Goal: Transaction & Acquisition: Purchase product/service

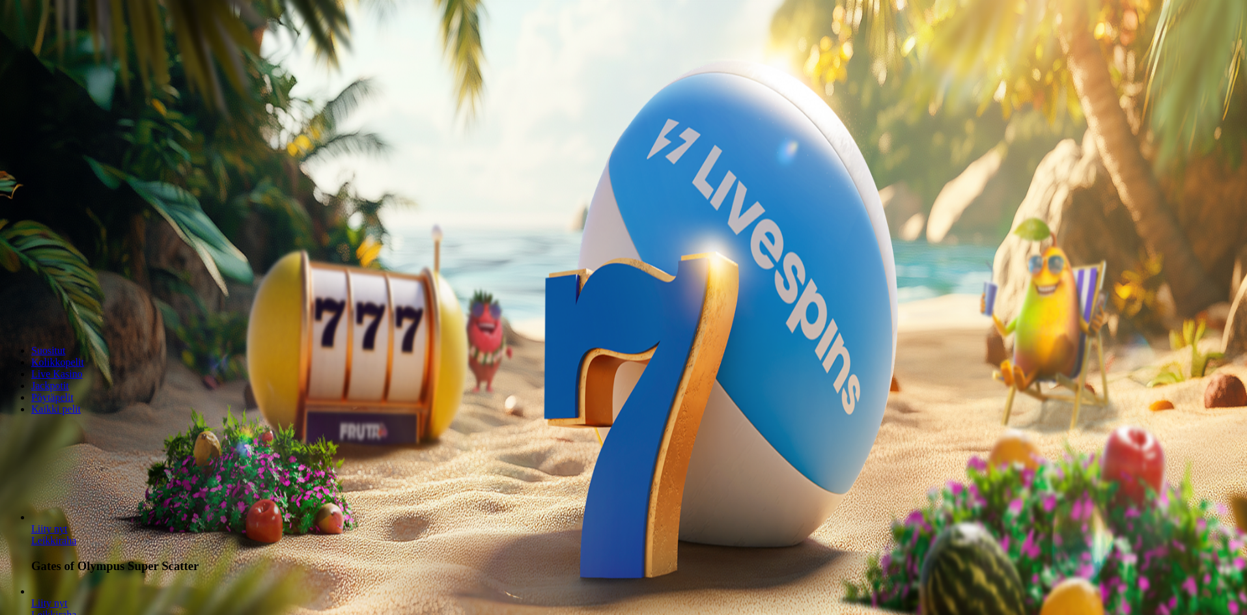
click at [101, 54] on button "Kirjaudu" at bounding box center [90, 47] width 42 height 14
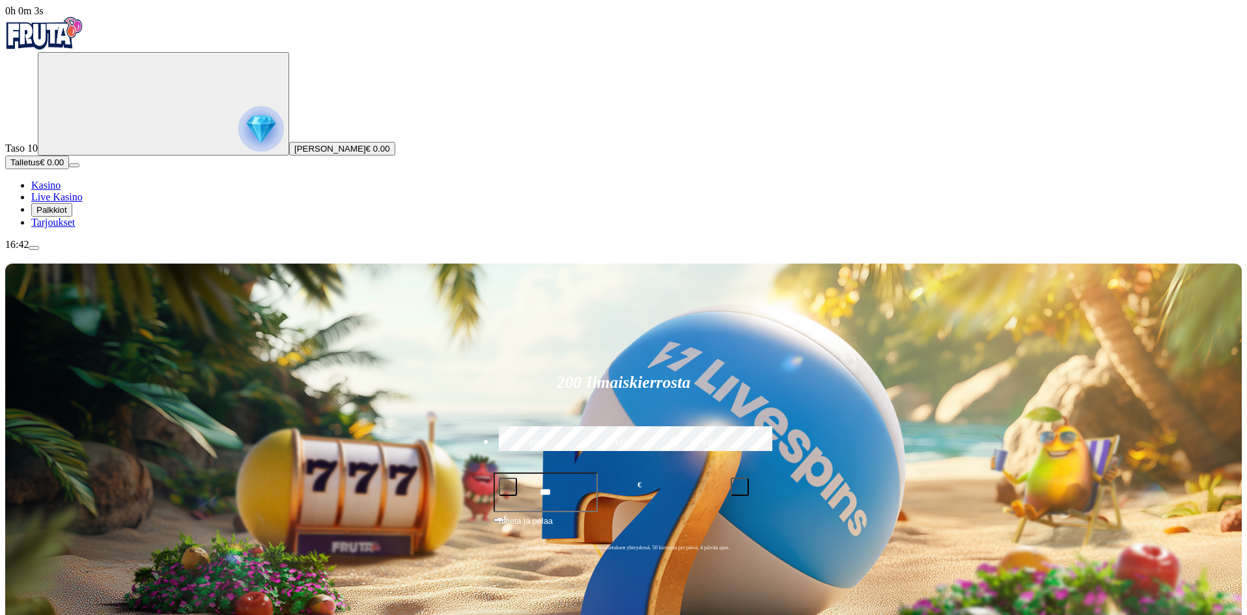
click at [67, 215] on span "Palkkiot" at bounding box center [51, 210] width 31 height 10
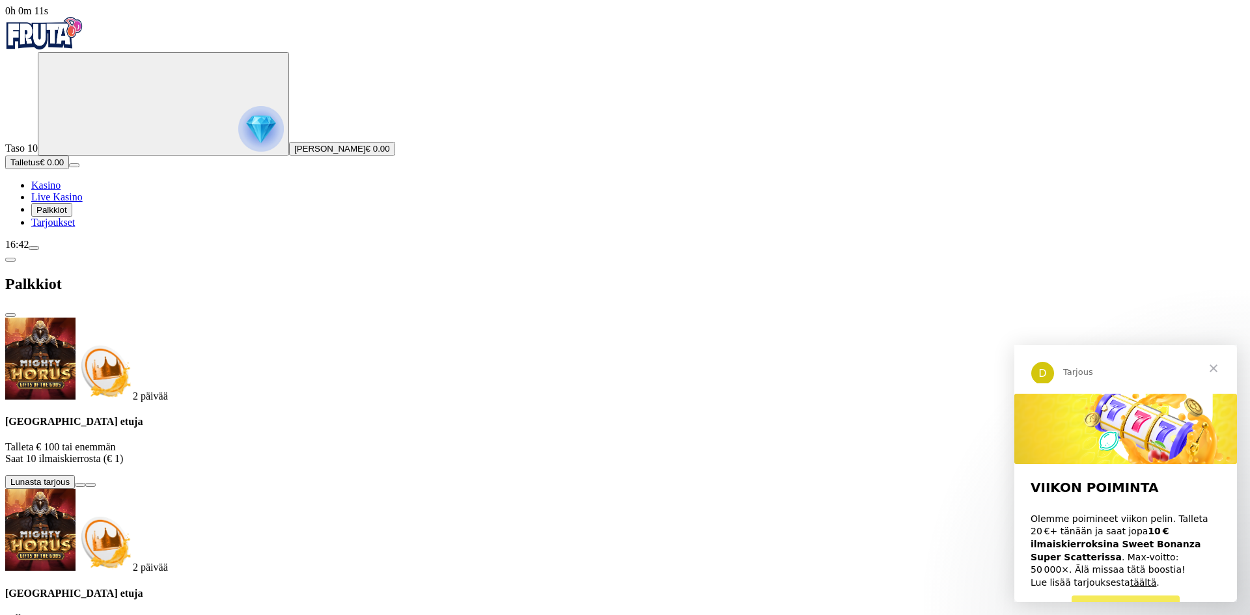
click at [85, 483] on button at bounding box center [80, 485] width 10 height 4
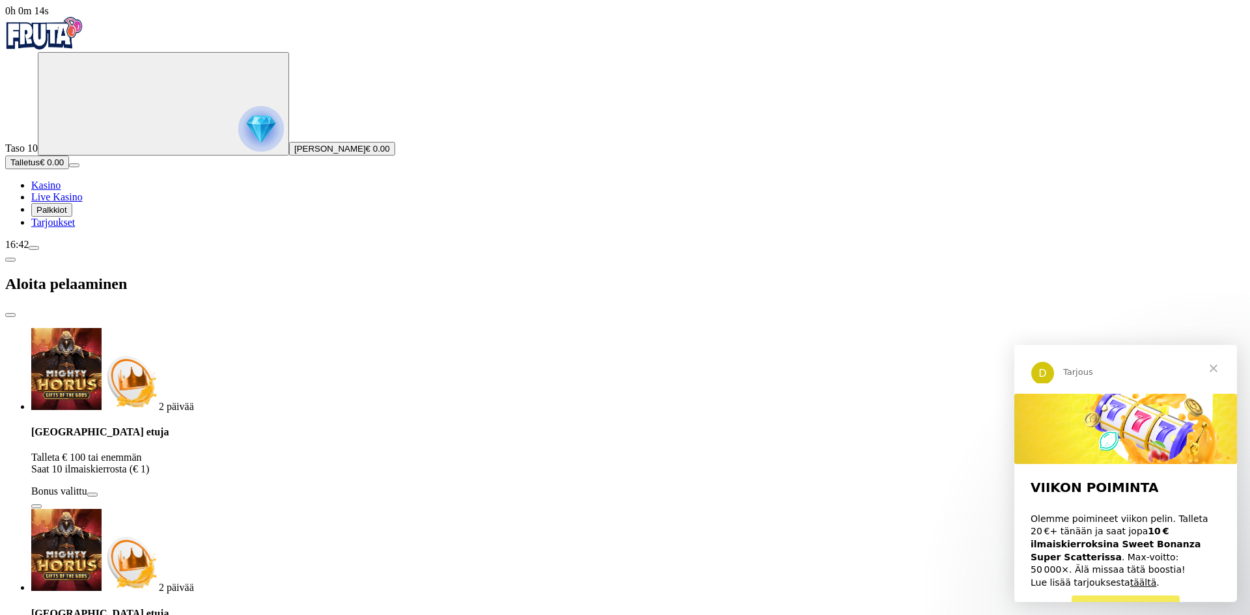
drag, startPoint x: 262, startPoint y: 271, endPoint x: 87, endPoint y: 272, distance: 175.8
click at [87, 272] on div "0h 0m 14s Taso 10 Ville Antero Kortelainen € 0.00 Talletus € 0.00 Kasino Live K…" at bounding box center [625, 562] width 1240 height 1115
type input "***"
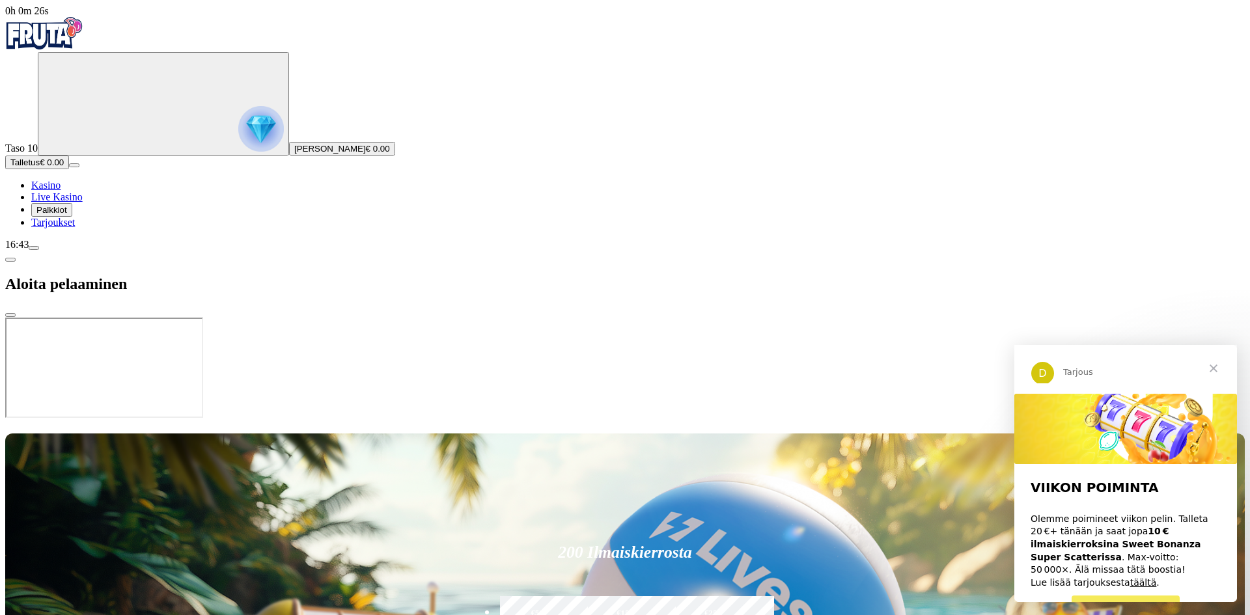
click at [1211, 366] on span "Sulje" at bounding box center [1213, 368] width 47 height 47
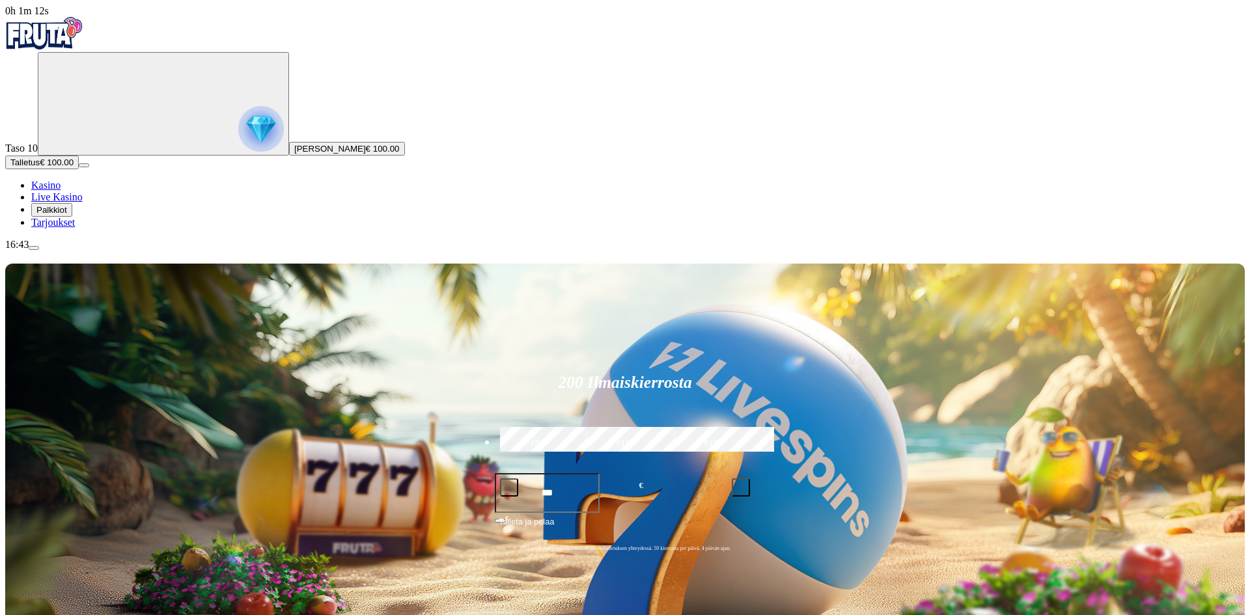
click at [67, 215] on span "Palkkiot" at bounding box center [51, 210] width 31 height 10
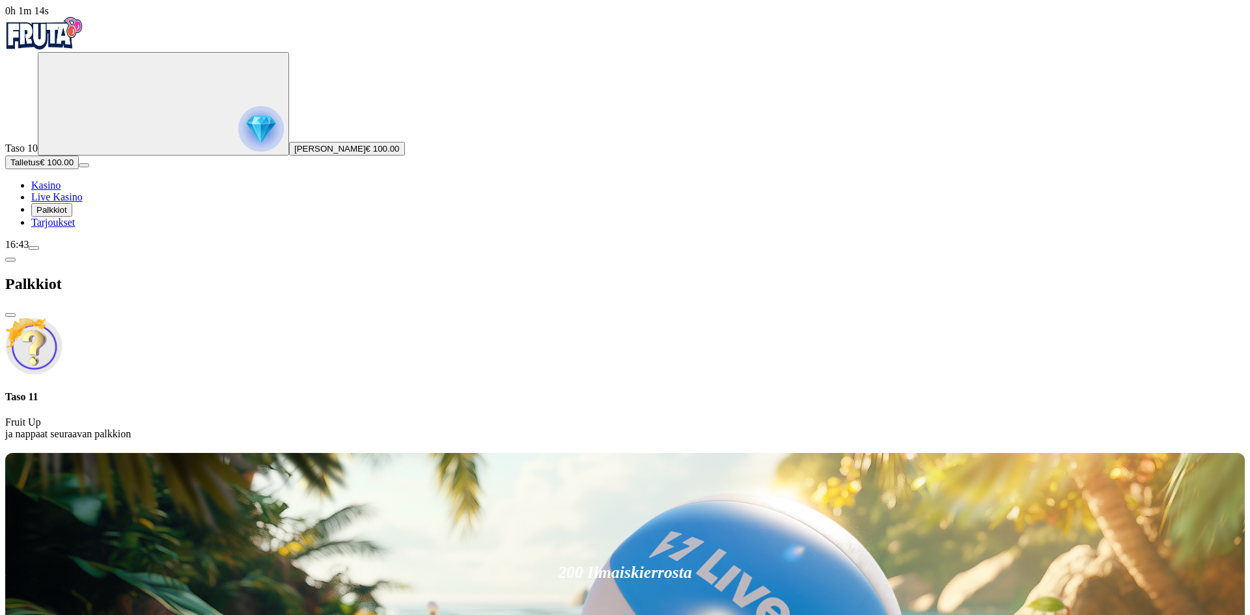
drag, startPoint x: 77, startPoint y: 342, endPoint x: 77, endPoint y: 322, distance: 19.5
click at [67, 215] on span "Palkkiot" at bounding box center [51, 210] width 31 height 10
click at [77, 202] on span "Live Kasino" at bounding box center [56, 196] width 51 height 11
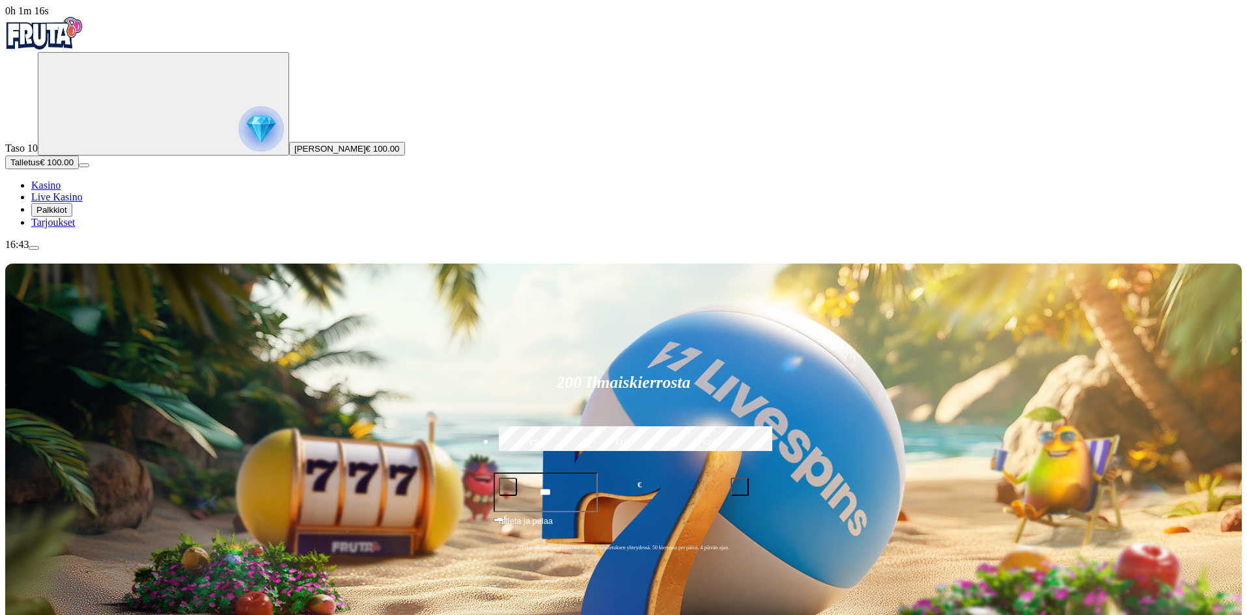
click at [61, 191] on span "Kasino" at bounding box center [45, 185] width 29 height 11
click at [67, 215] on span "Palkkiot" at bounding box center [51, 210] width 31 height 10
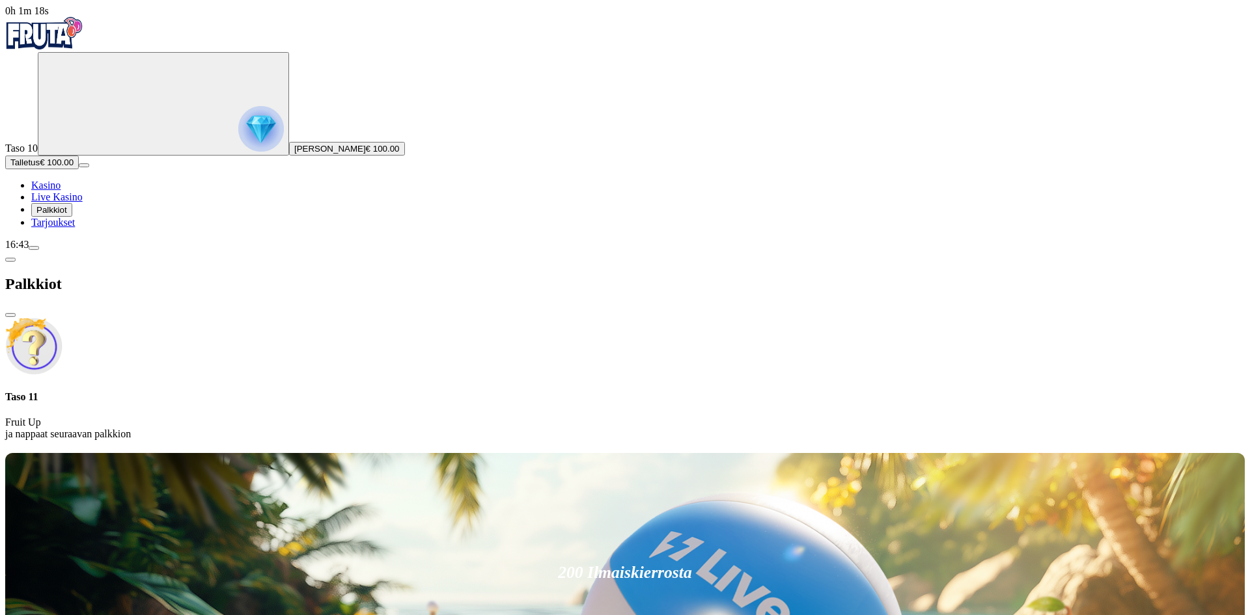
click at [75, 228] on span "Tarjoukset" at bounding box center [53, 222] width 44 height 11
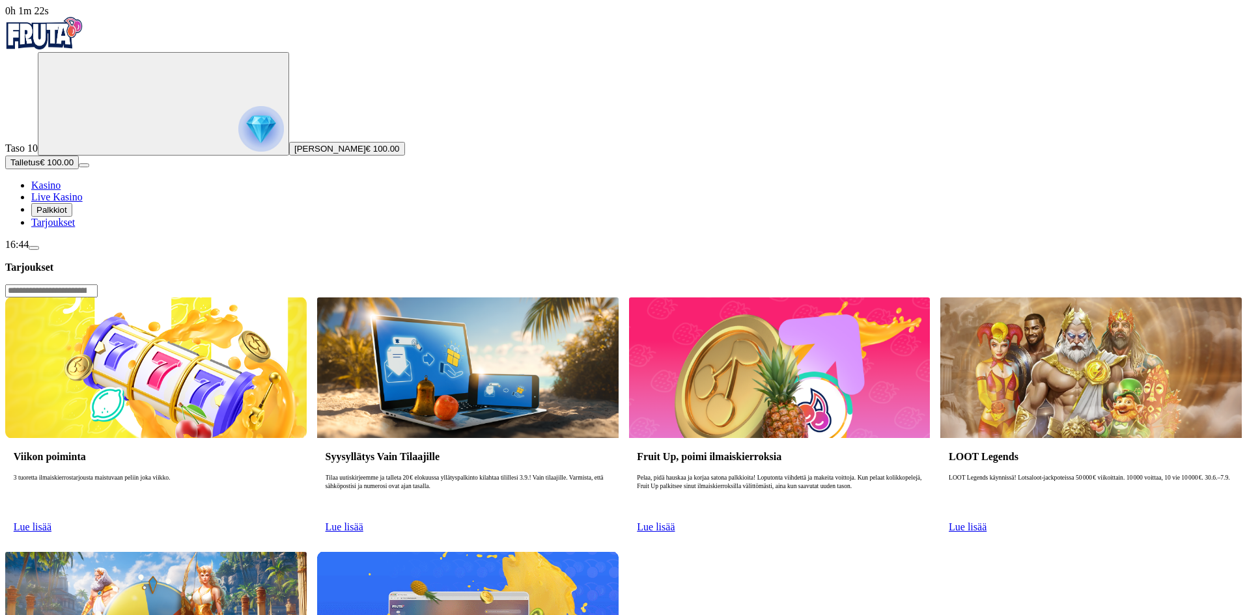
click at [67, 215] on span "Palkkiot" at bounding box center [51, 210] width 31 height 10
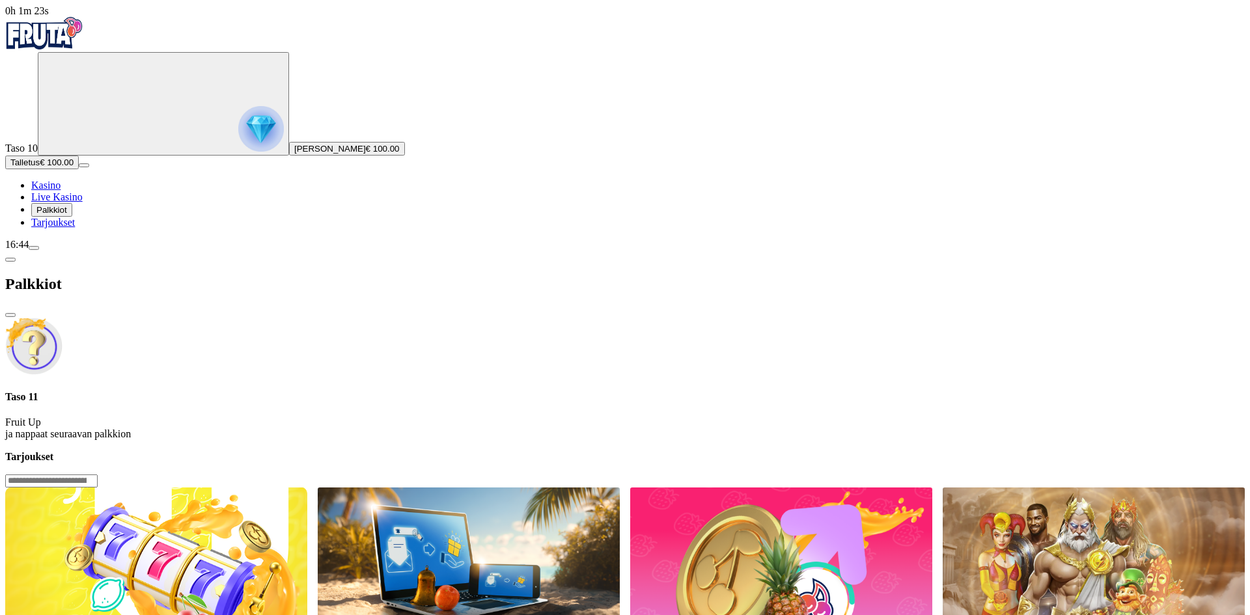
click at [265, 417] on p "Fruit Up ja nappaat seuraavan palkkion" at bounding box center [625, 428] width 1240 height 23
click at [10, 315] on span "close icon" at bounding box center [10, 315] width 0 height 0
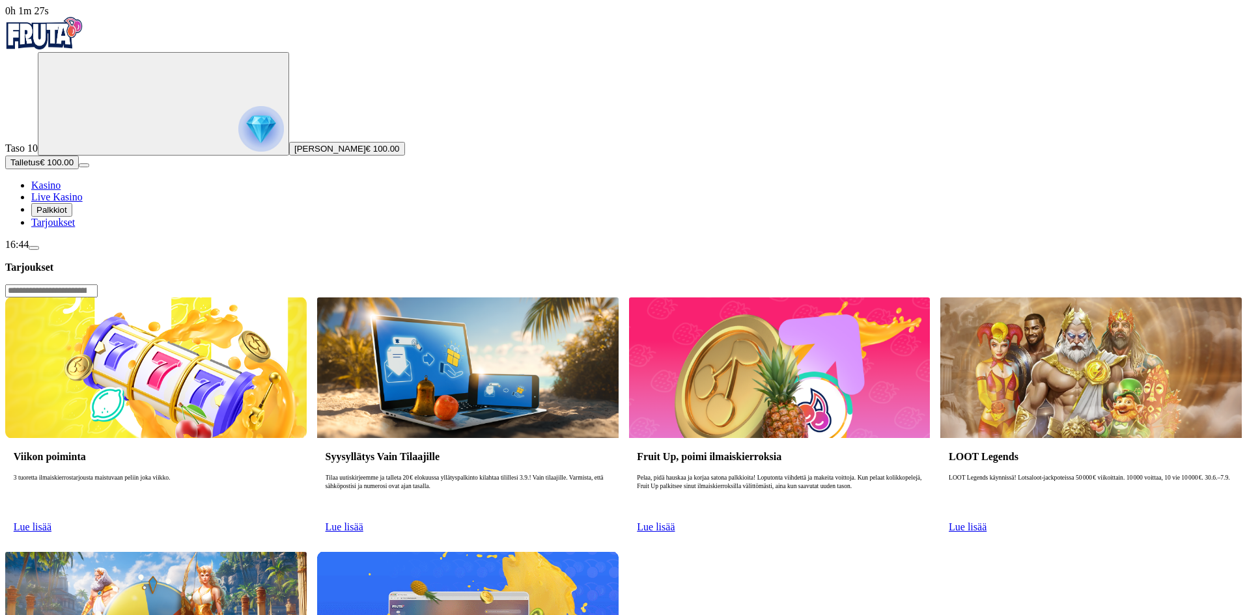
click at [366, 154] on span "€ 100.00" at bounding box center [383, 149] width 34 height 10
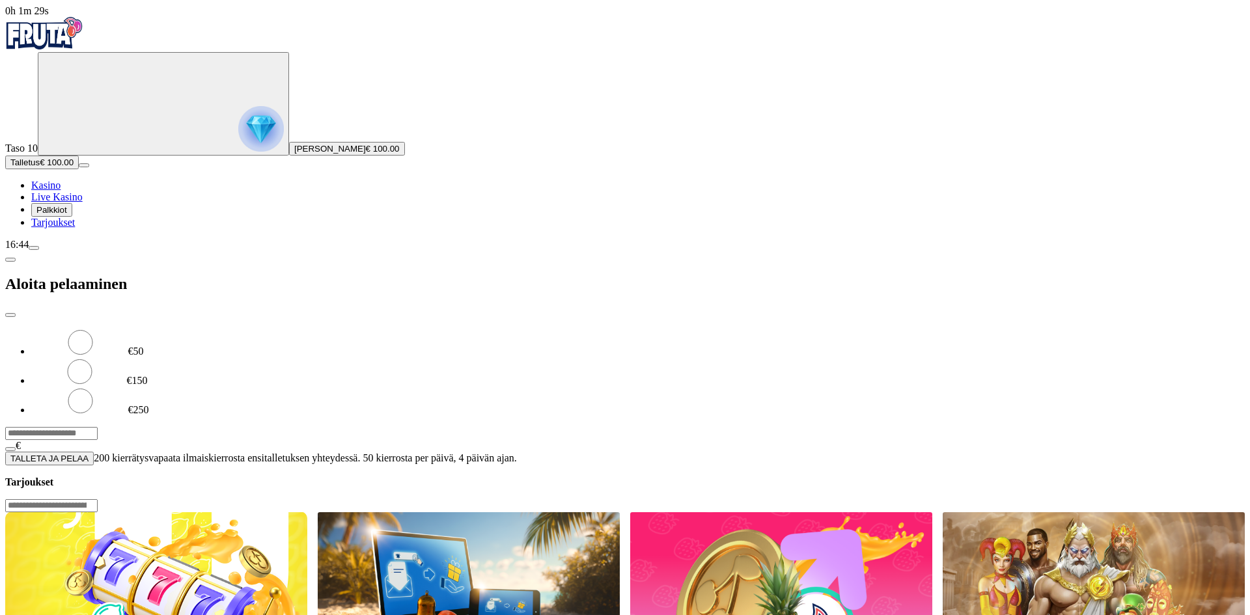
click at [10, 315] on span "close icon" at bounding box center [10, 315] width 0 height 0
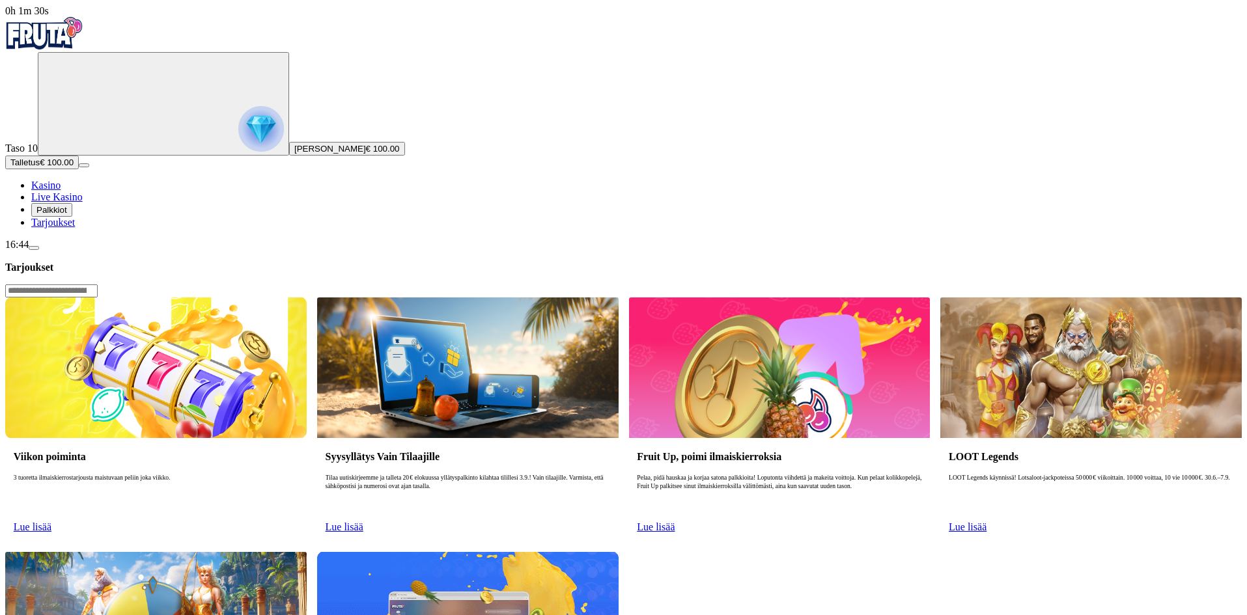
click at [61, 191] on span "Kasino" at bounding box center [45, 185] width 29 height 11
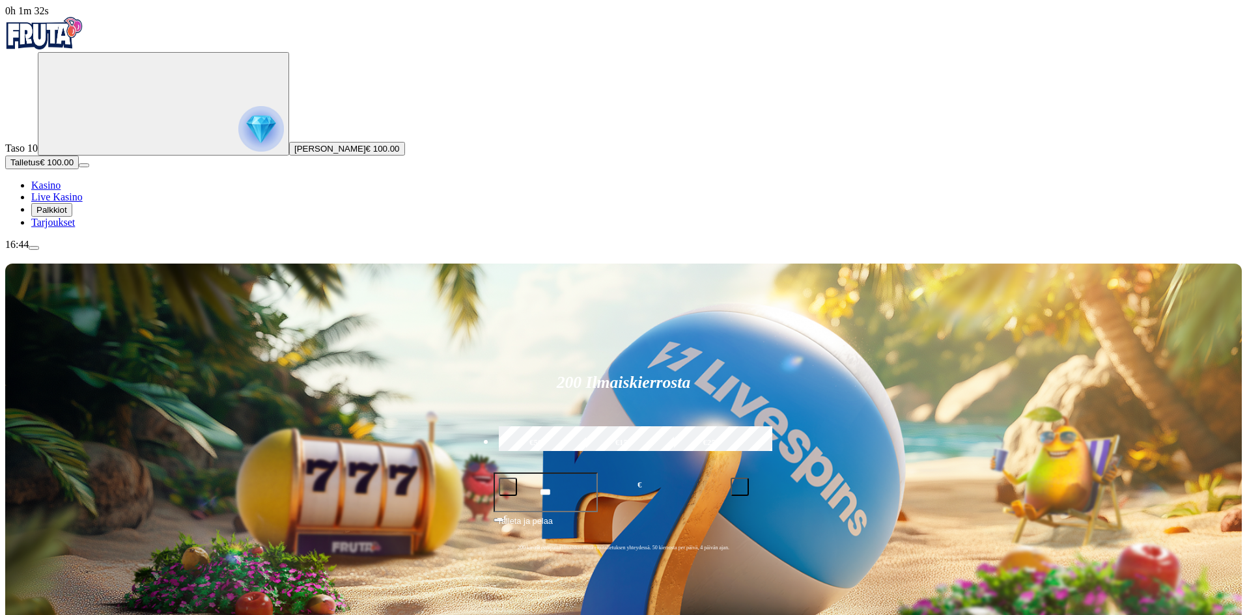
click at [82, 202] on span "Live Kasino" at bounding box center [56, 196] width 51 height 11
click at [67, 215] on span "Palkkiot" at bounding box center [51, 210] width 31 height 10
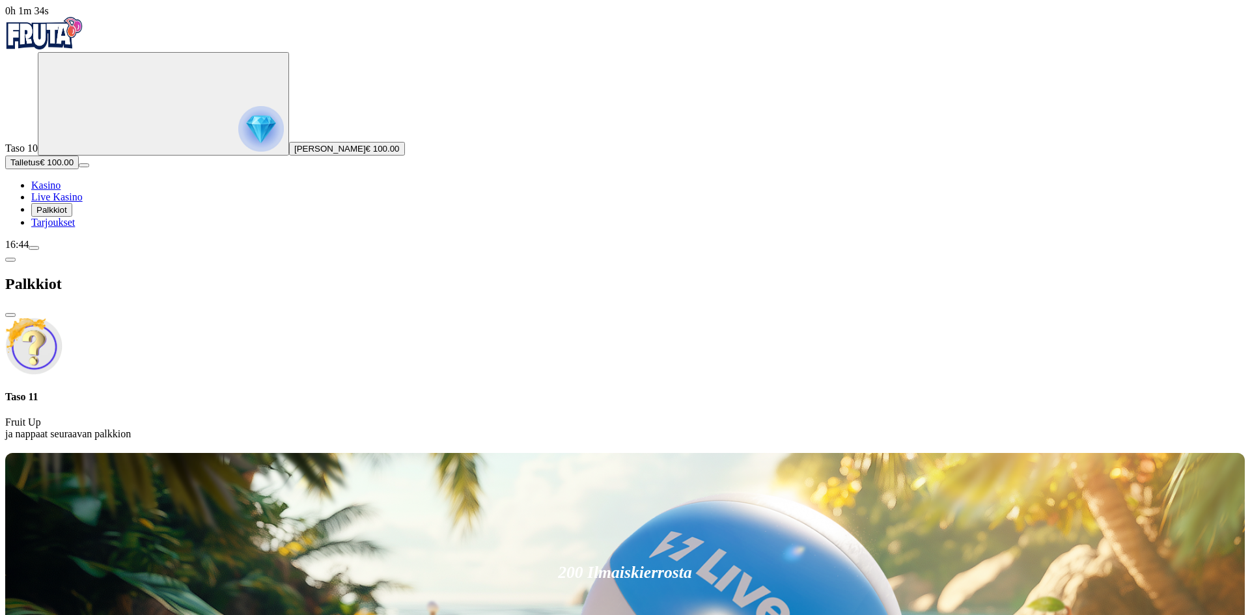
drag, startPoint x: 369, startPoint y: 19, endPoint x: 374, endPoint y: 31, distance: 12.8
click at [10, 315] on span "close icon" at bounding box center [10, 315] width 0 height 0
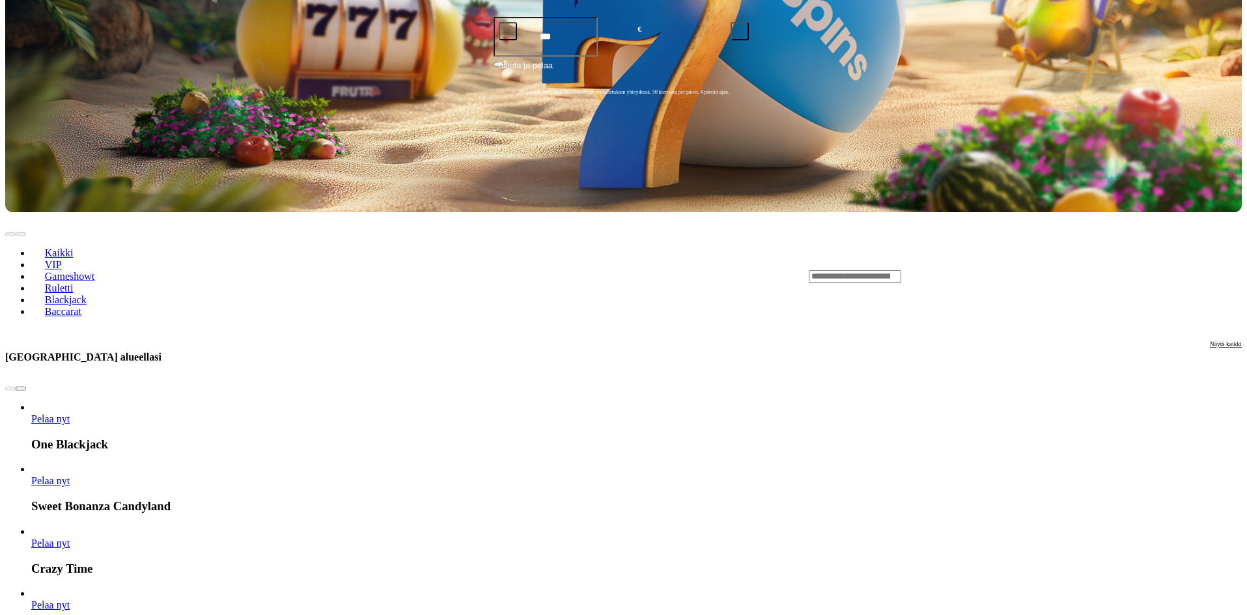
scroll to position [651, 0]
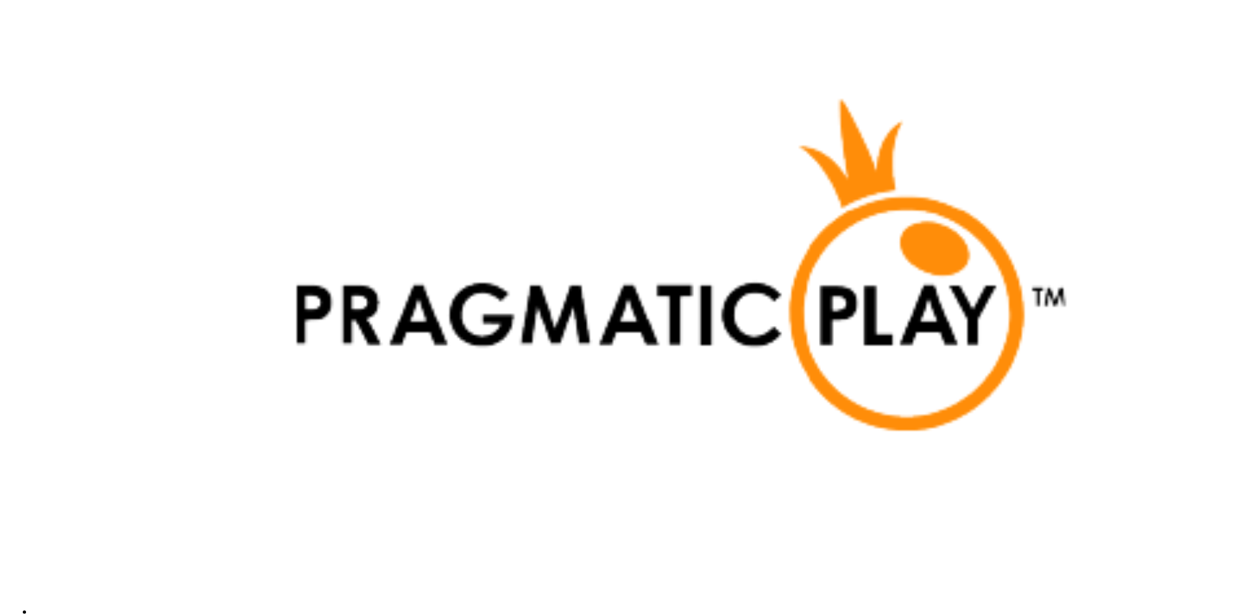
scroll to position [2474, 0]
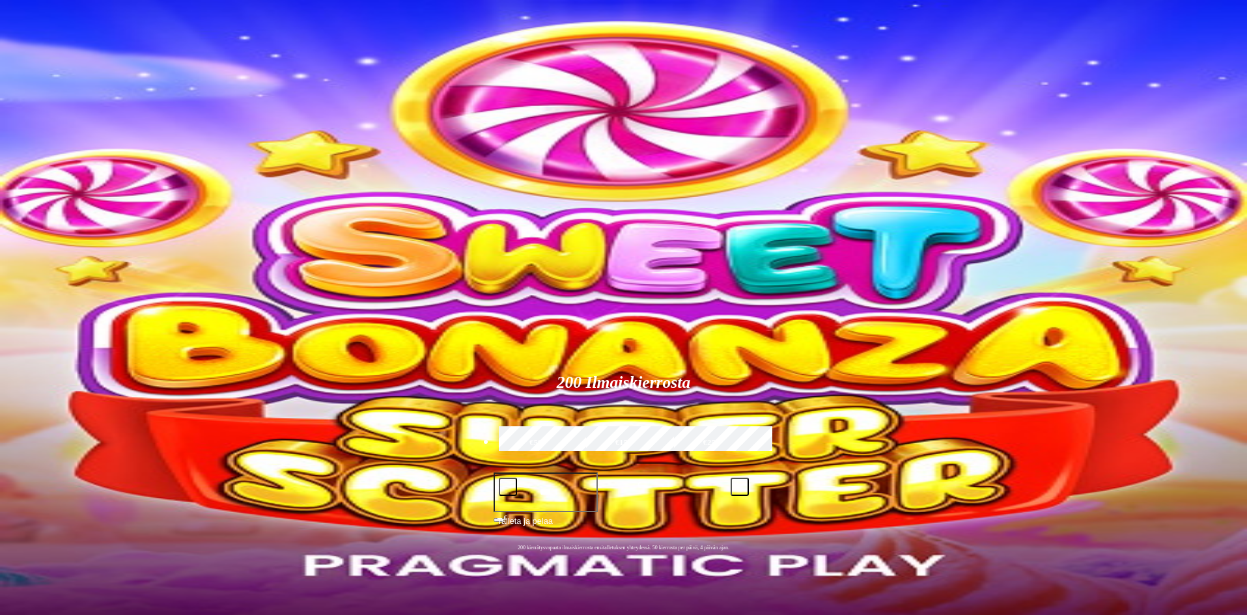
type input "****"
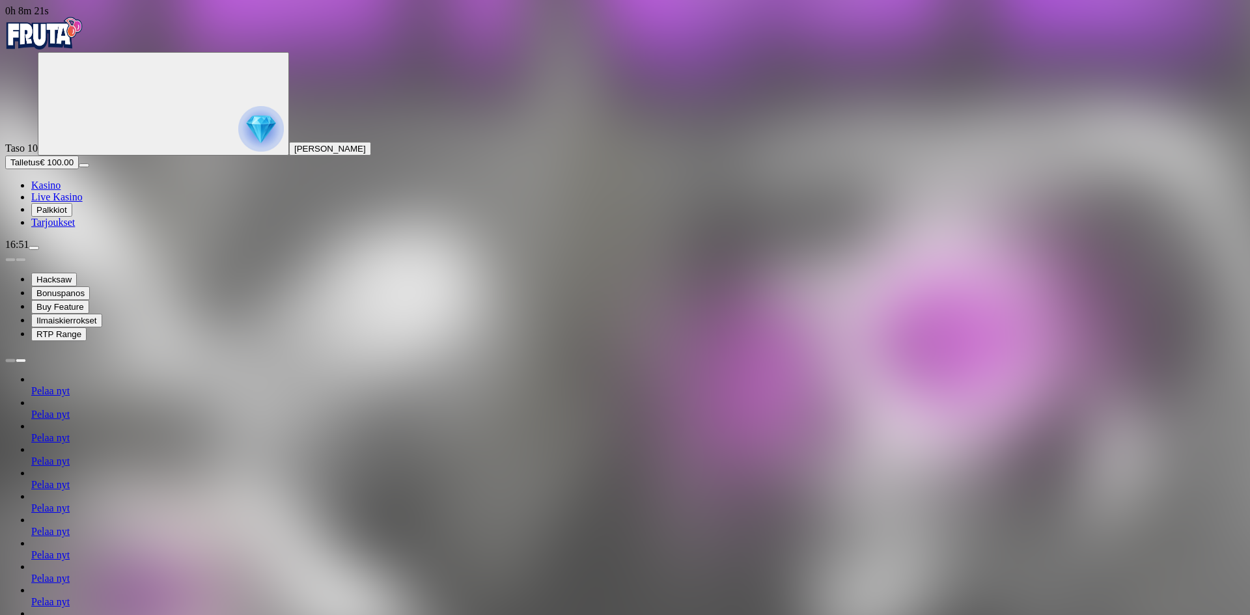
type input "*******"
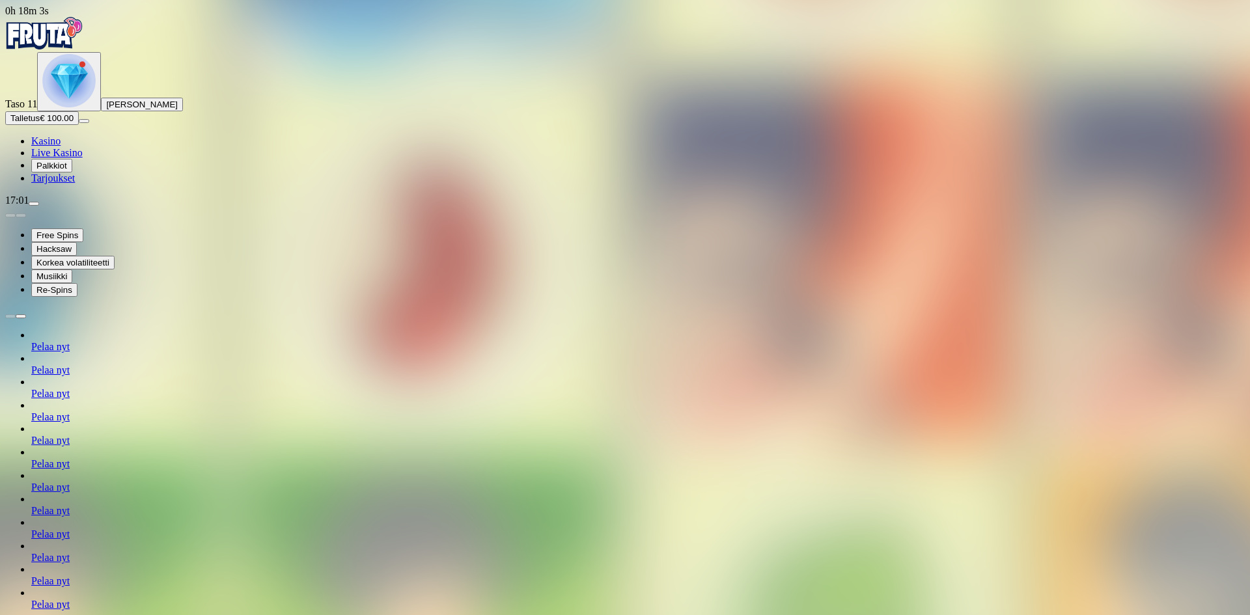
click at [67, 171] on span "Palkkiot" at bounding box center [51, 166] width 31 height 10
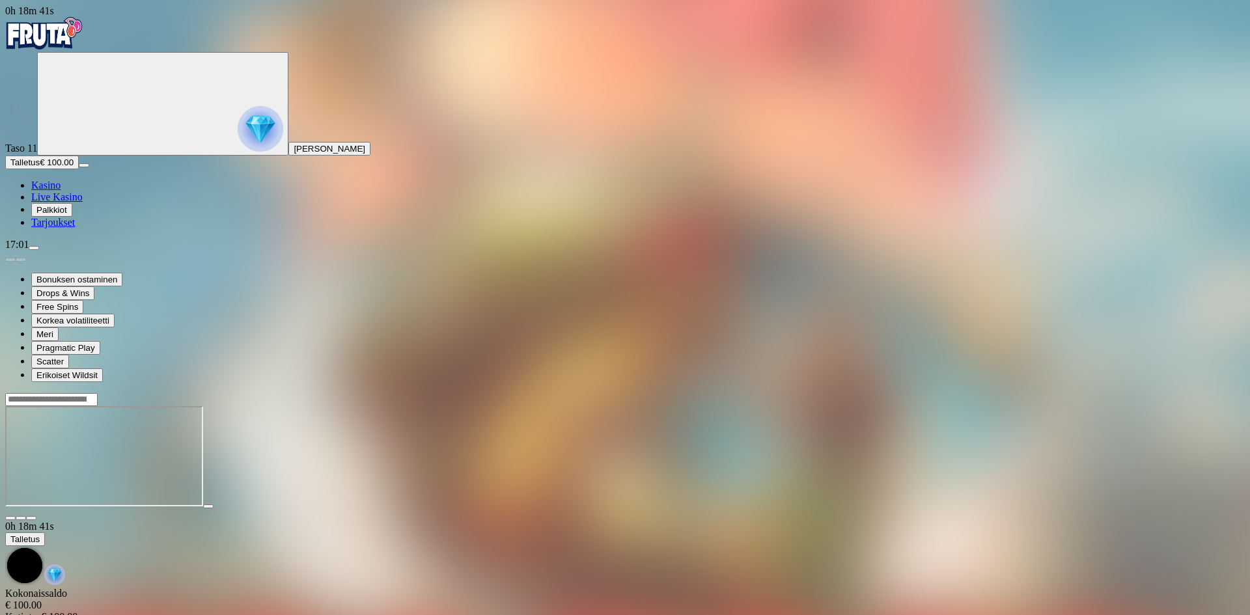
click at [10, 518] on span "close icon" at bounding box center [10, 518] width 0 height 0
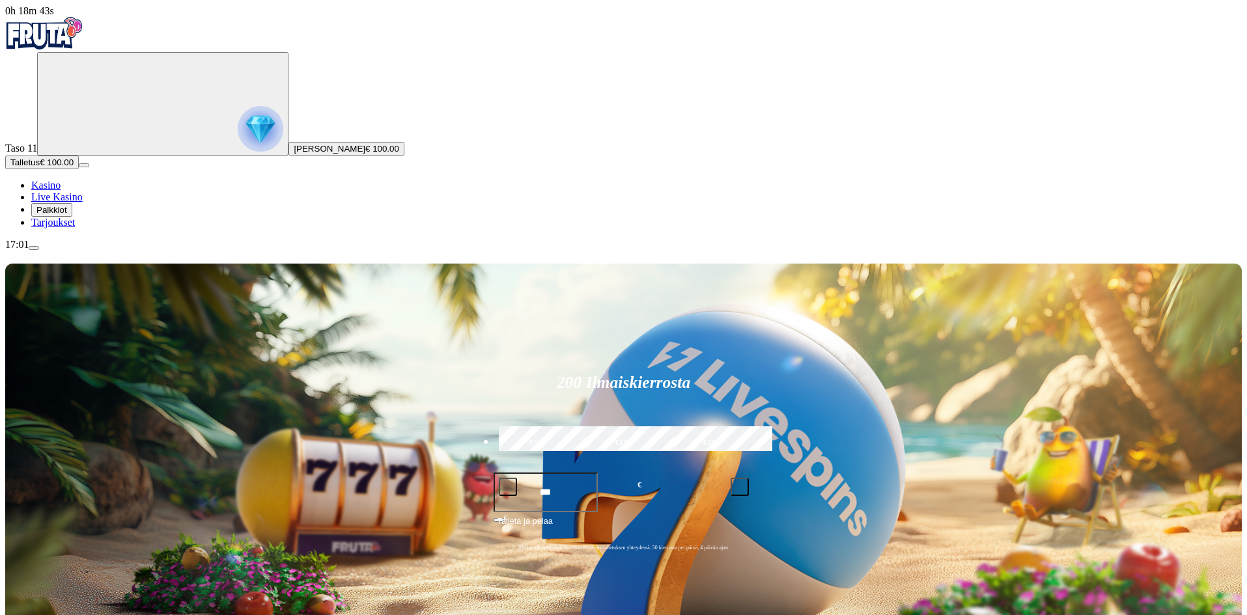
click at [238, 133] on img "Primary" at bounding box center [261, 129] width 46 height 46
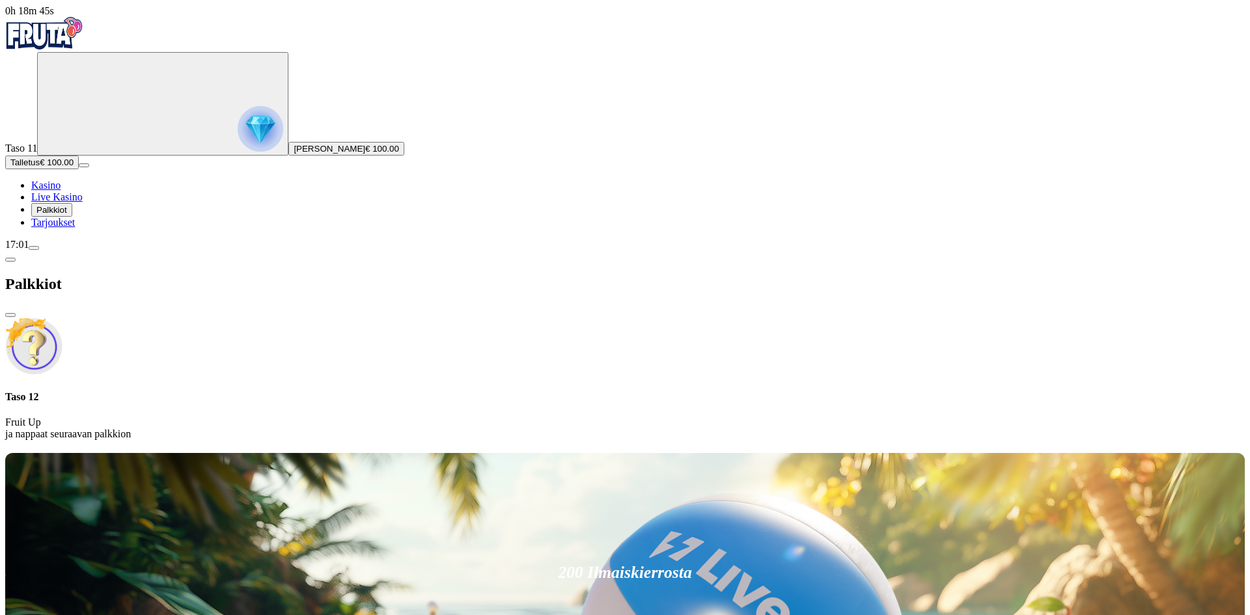
click at [10, 315] on span "close icon" at bounding box center [10, 315] width 0 height 0
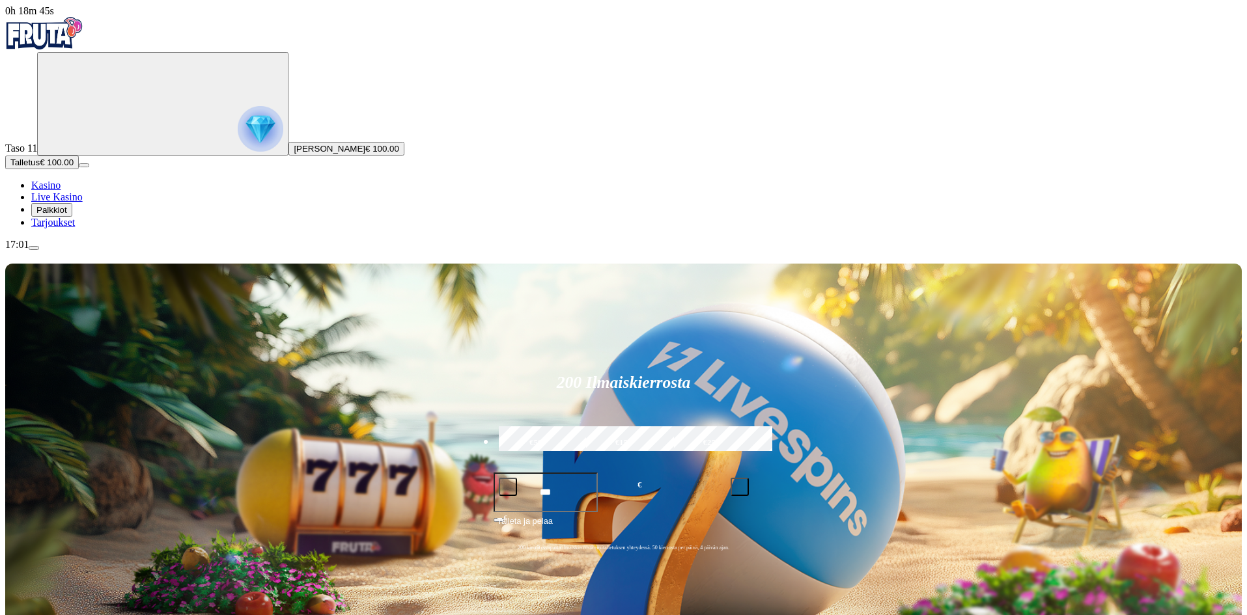
click at [75, 228] on span "Tarjoukset" at bounding box center [53, 222] width 44 height 11
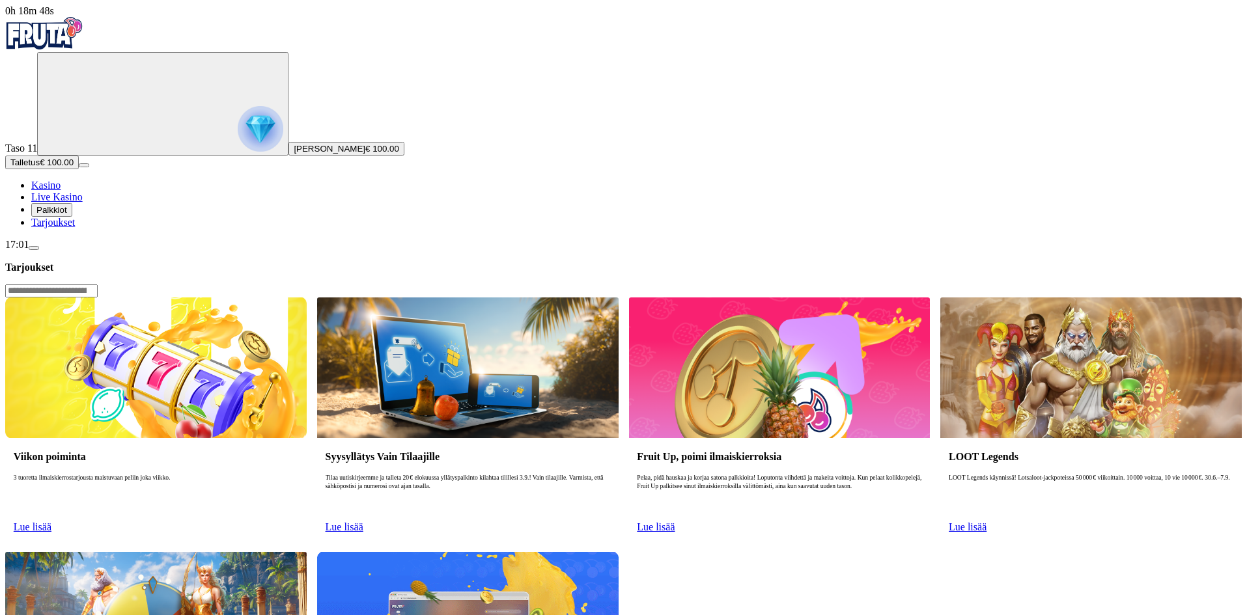
click at [51, 522] on link "Lue lisää" at bounding box center [33, 527] width 38 height 11
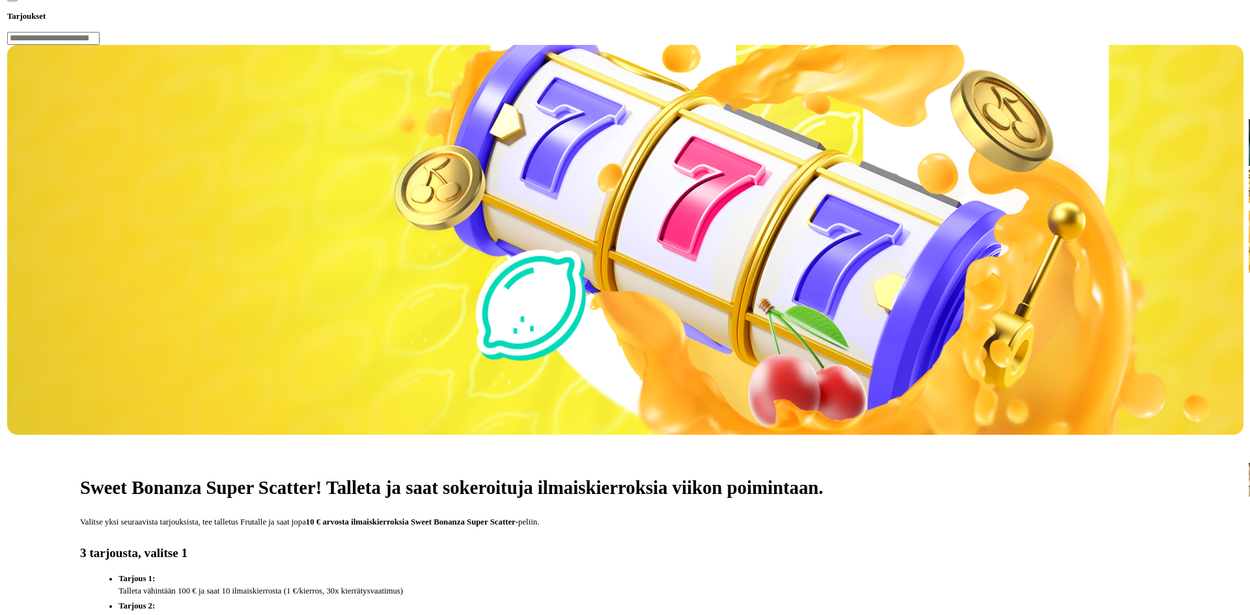
scroll to position [326, 0]
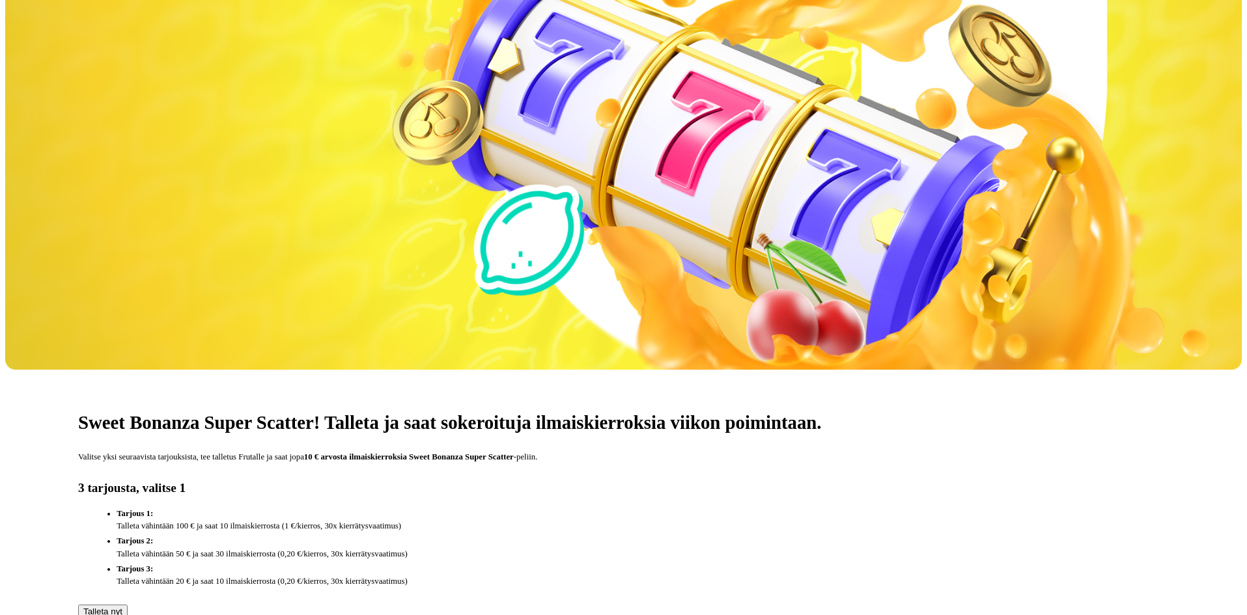
click at [122, 607] on span "Talleta nyt" at bounding box center [102, 612] width 39 height 10
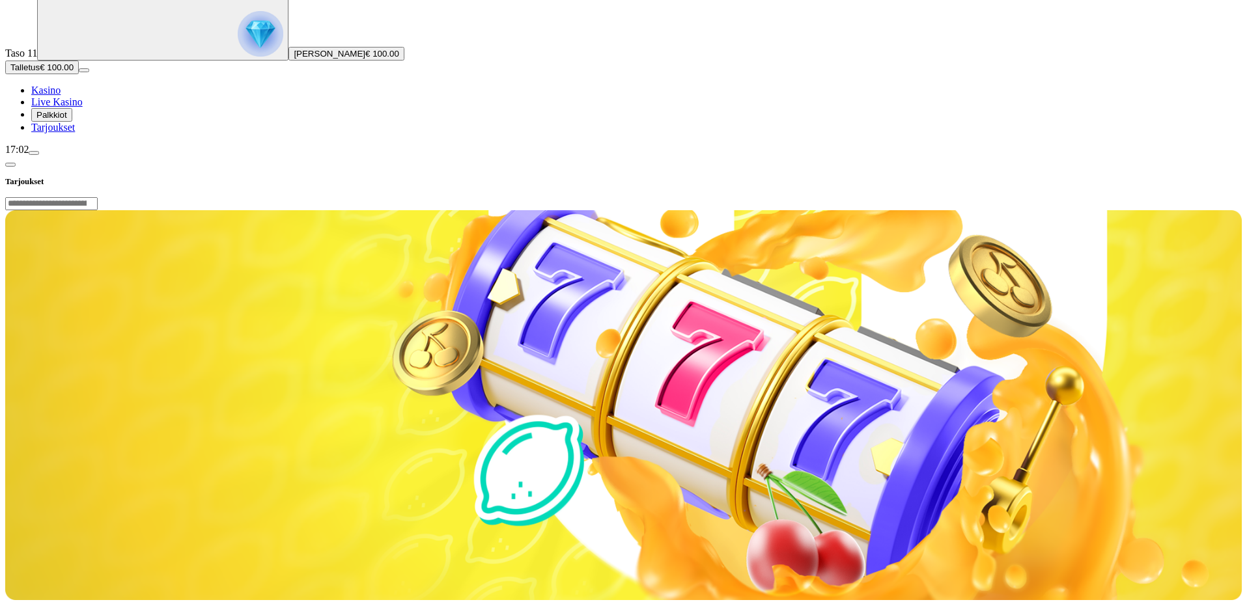
scroll to position [65, 0]
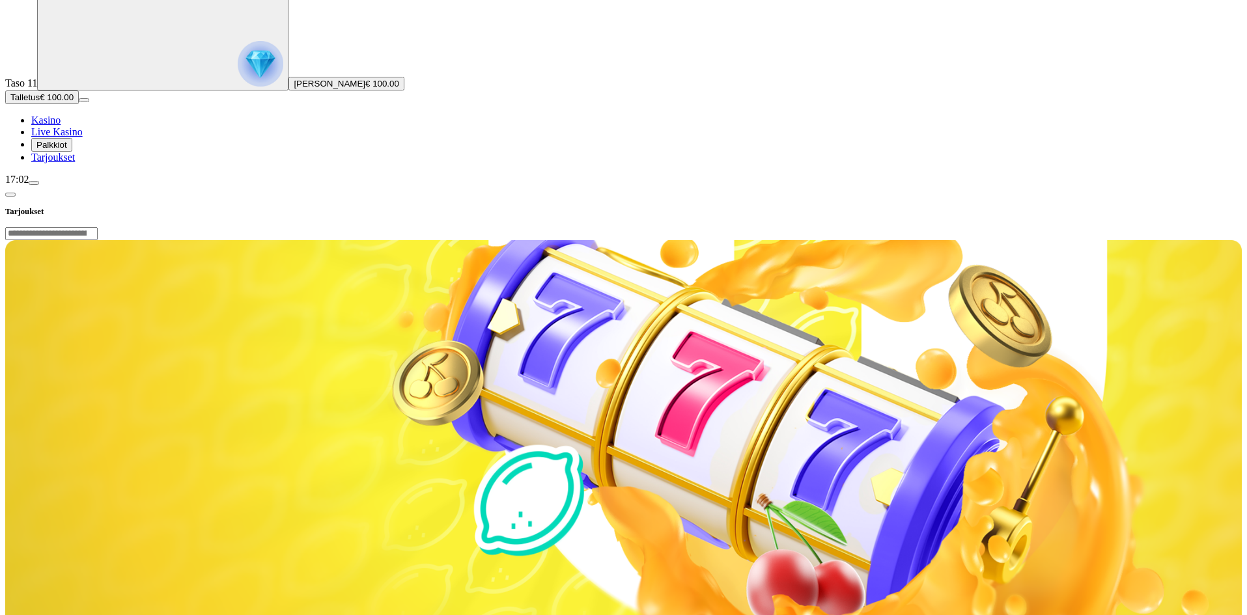
click at [61, 126] on span "Kasino" at bounding box center [45, 120] width 29 height 11
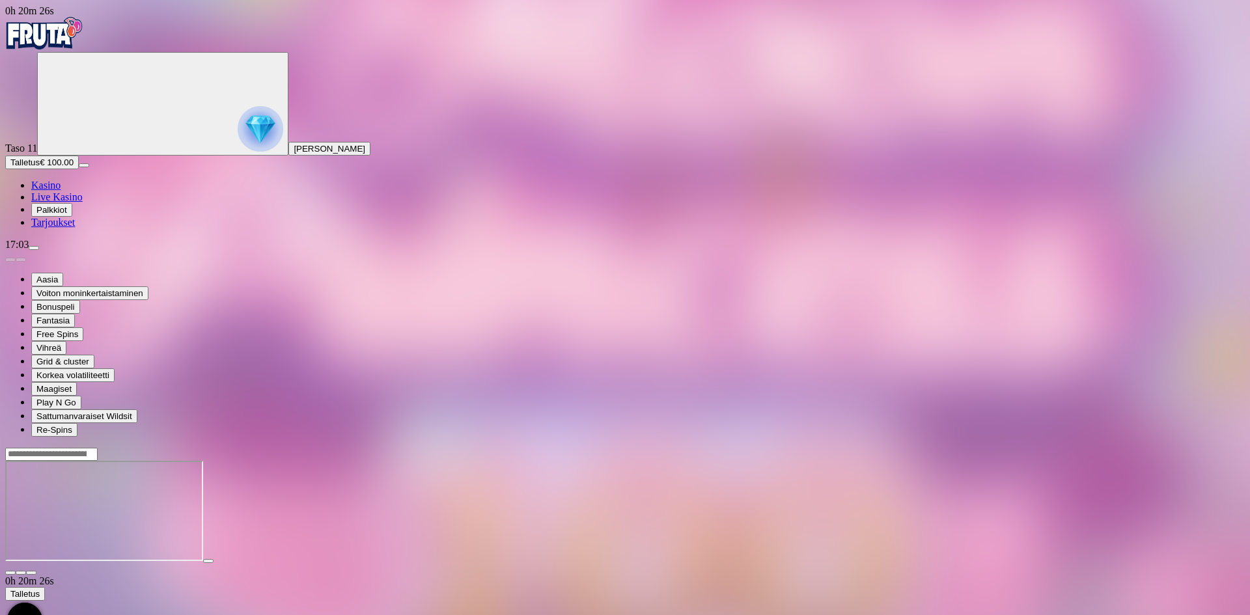
click at [98, 448] on input "Search" at bounding box center [51, 454] width 92 height 13
type input "****"
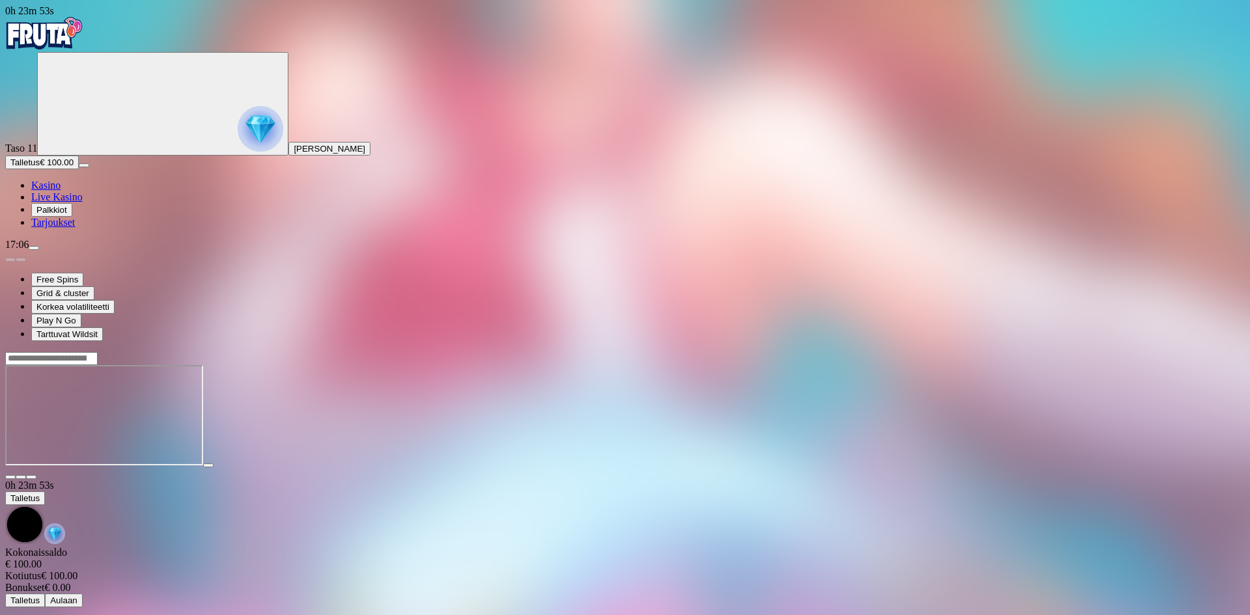
click at [67, 215] on span "Palkkiot" at bounding box center [51, 210] width 31 height 10
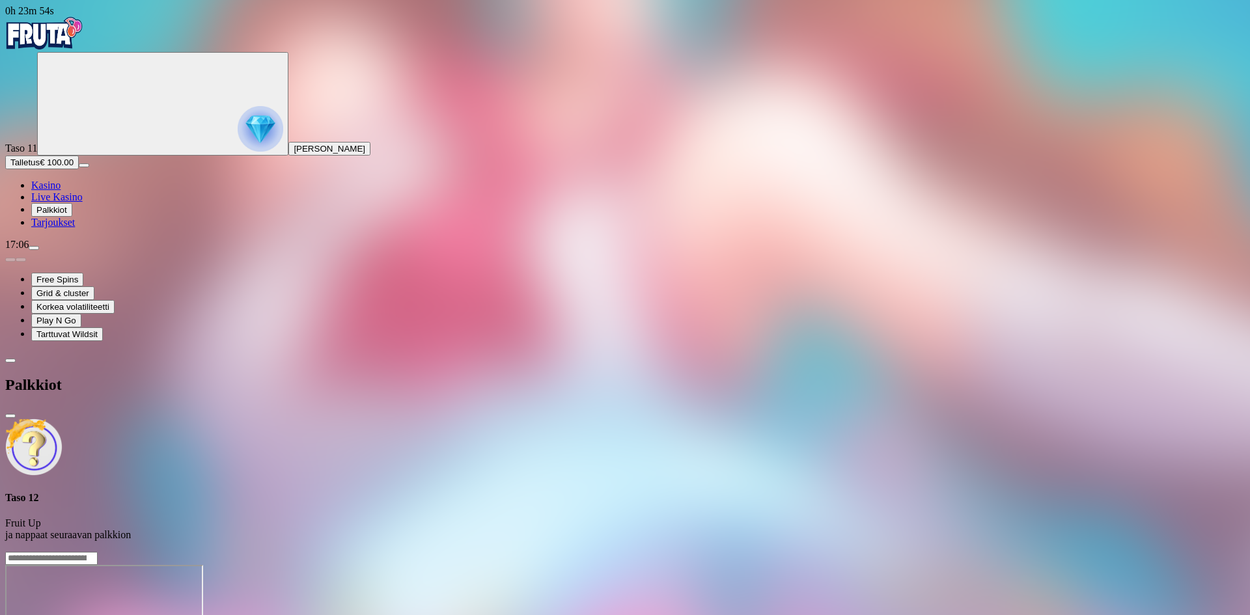
click at [74, 202] on span "Live Kasino" at bounding box center [56, 196] width 51 height 11
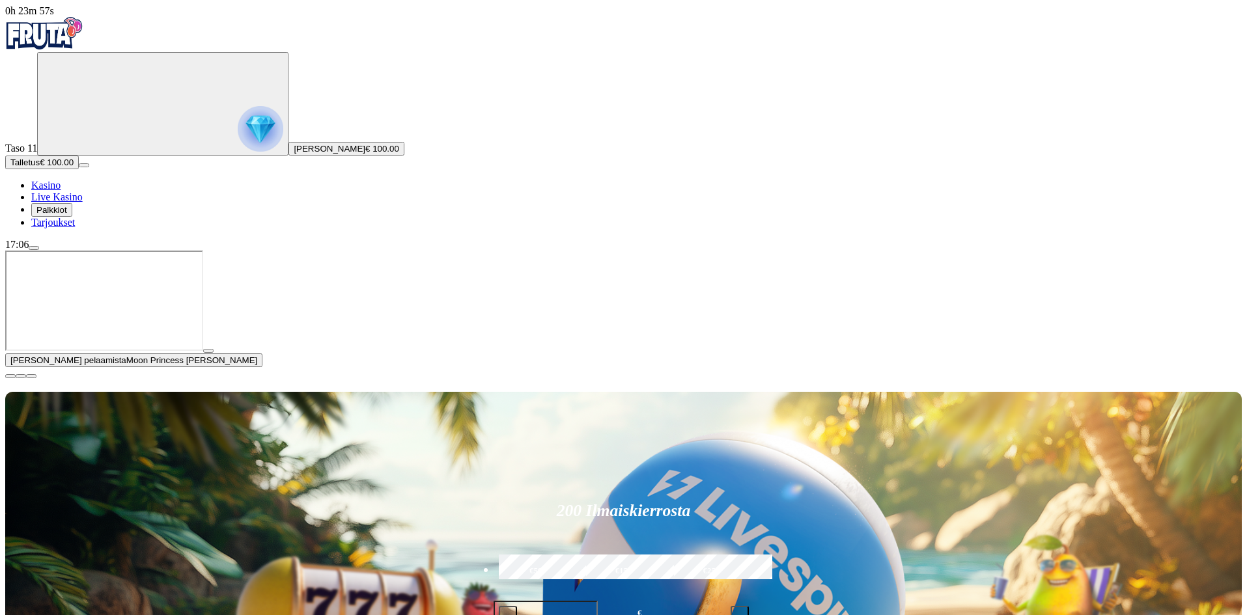
click at [10, 376] on span "close icon" at bounding box center [10, 376] width 0 height 0
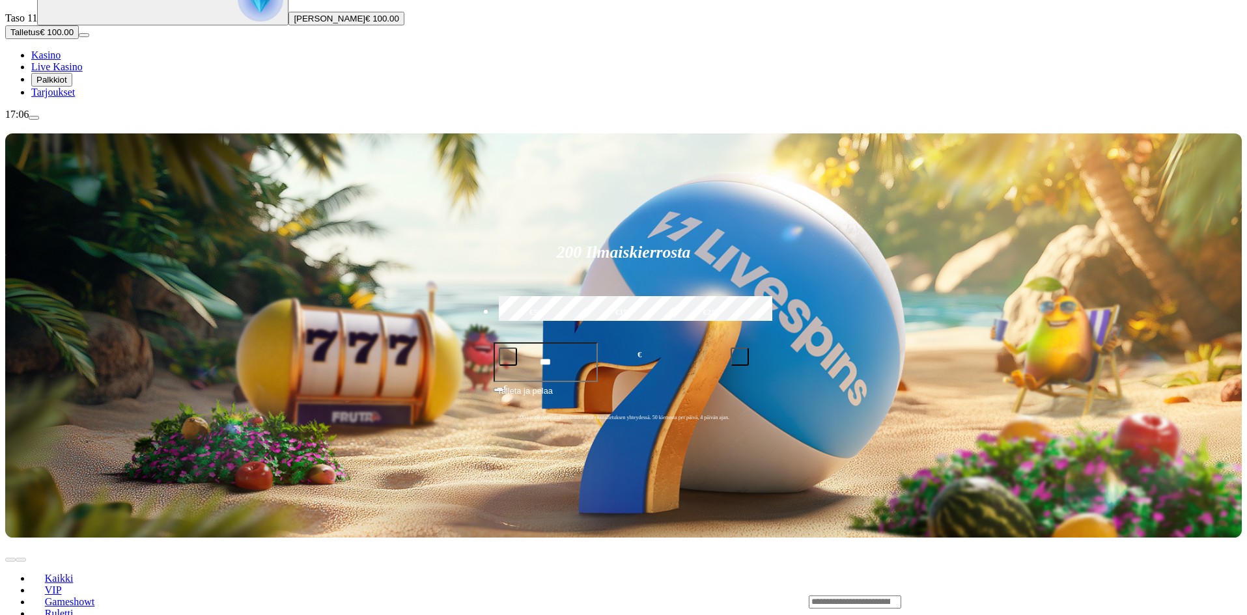
scroll to position [326, 0]
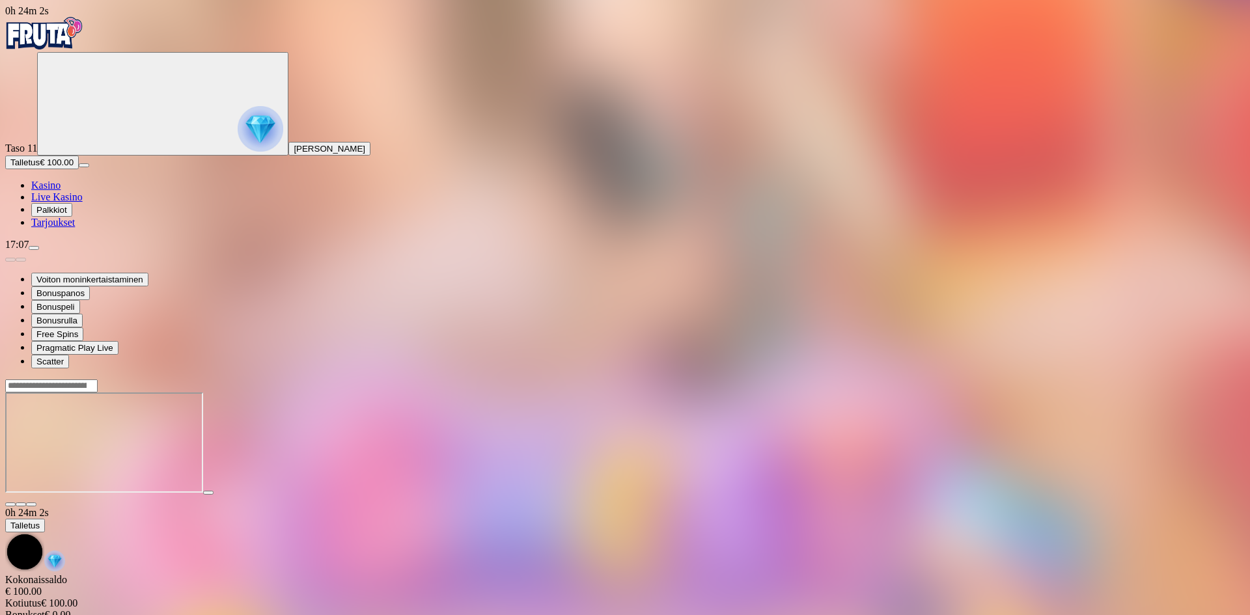
click at [238, 146] on img "Primary" at bounding box center [261, 129] width 46 height 46
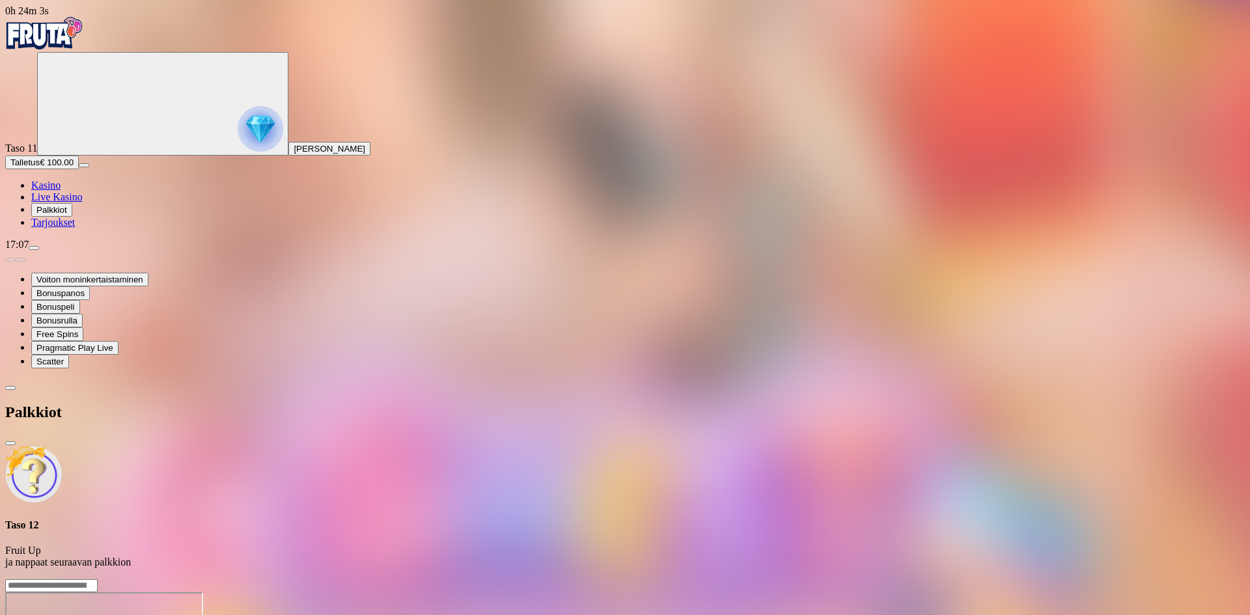
click at [10, 443] on span "close icon" at bounding box center [10, 443] width 0 height 0
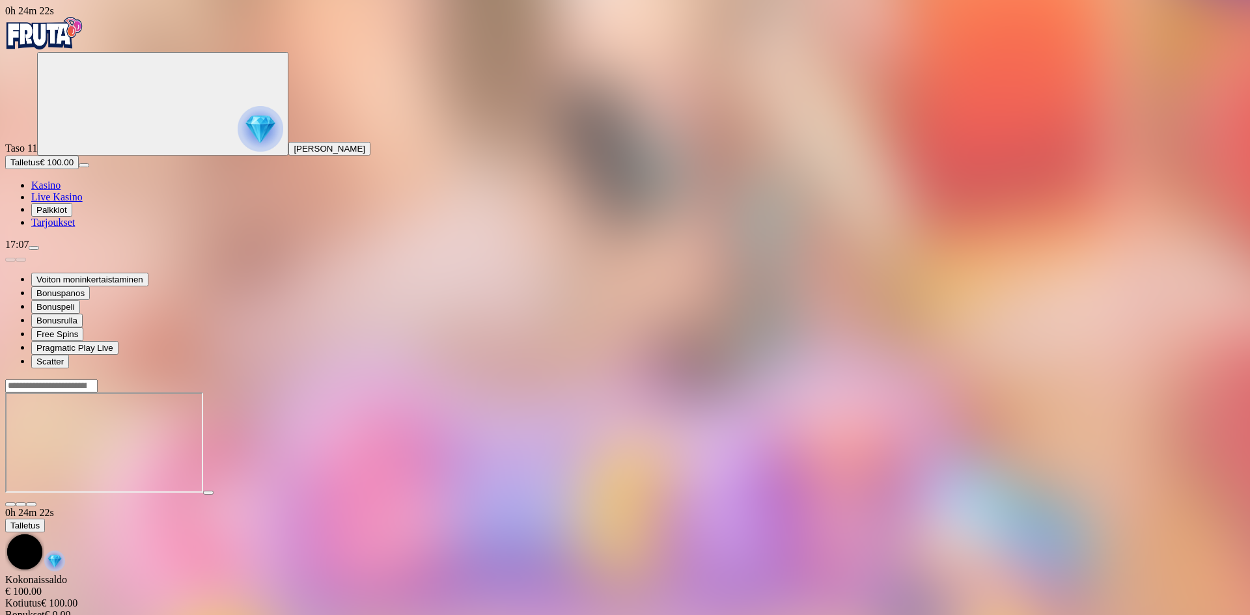
click at [10, 505] on span "close icon" at bounding box center [10, 505] width 0 height 0
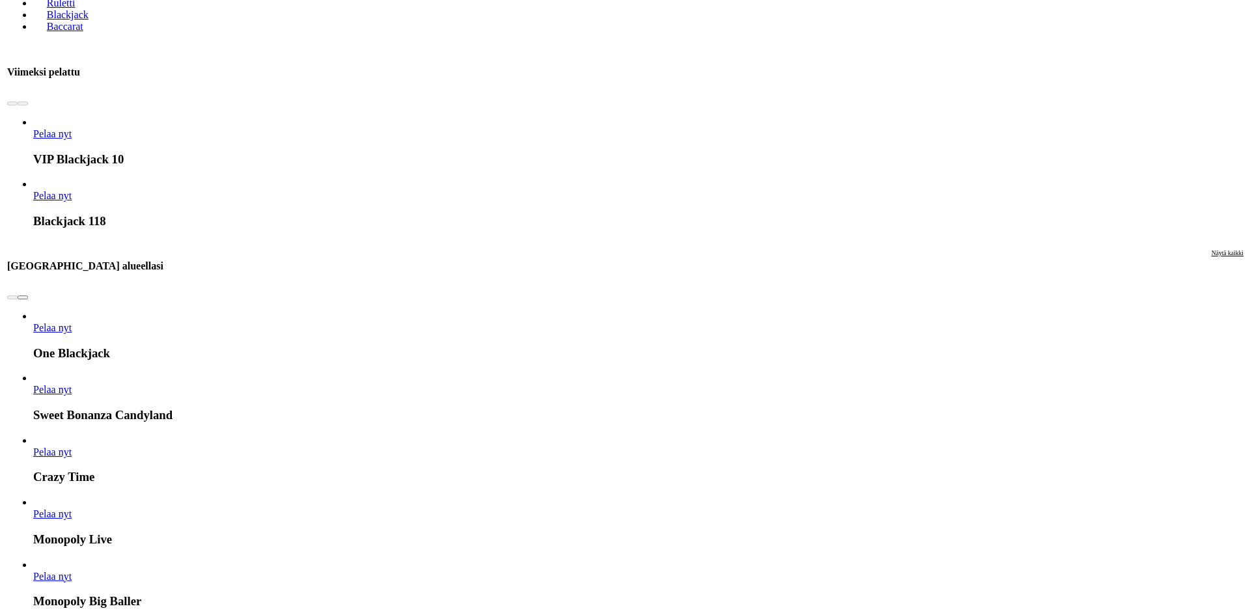
scroll to position [651, 0]
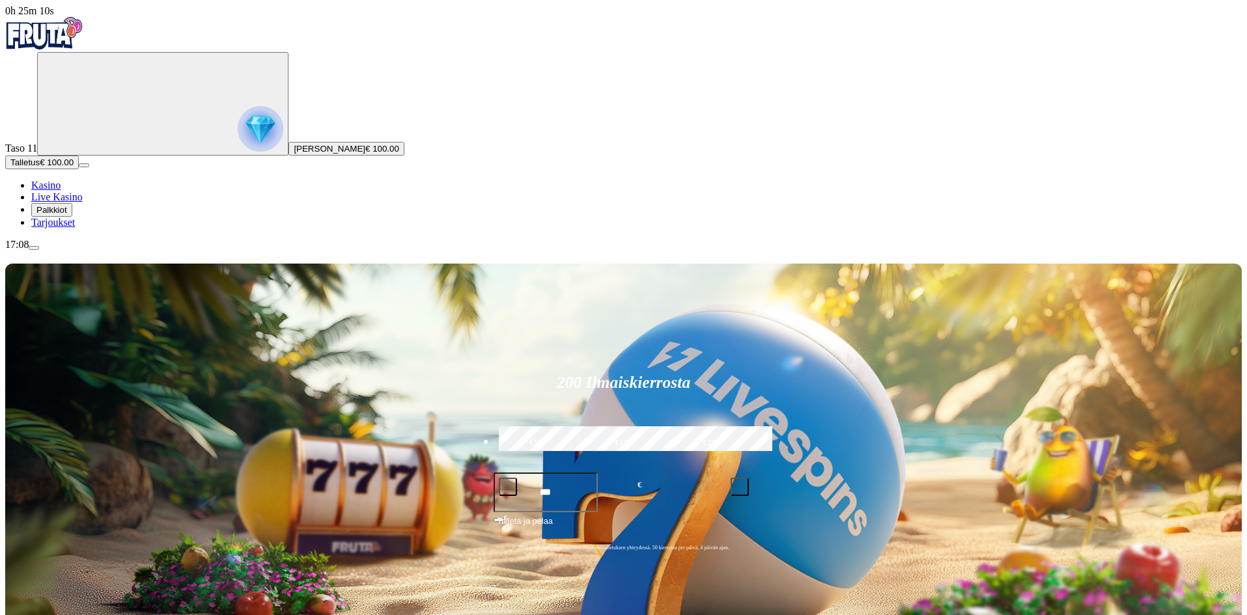
click at [39, 250] on button "menu" at bounding box center [34, 248] width 10 height 4
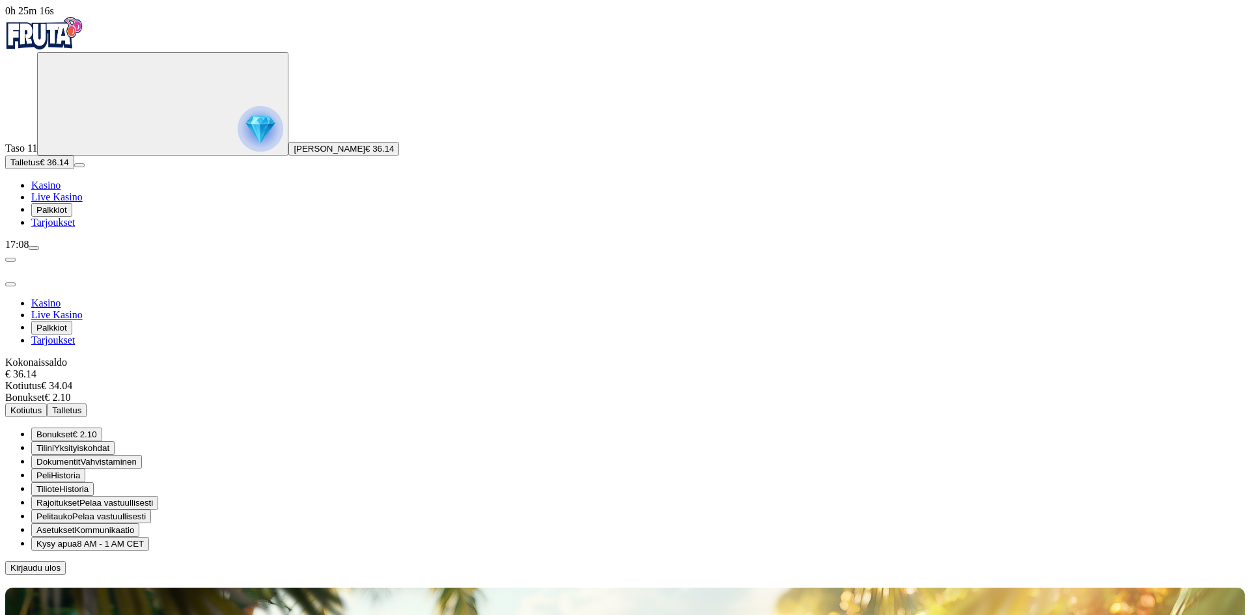
click at [97, 430] on span "€ 2.10" at bounding box center [85, 435] width 24 height 10
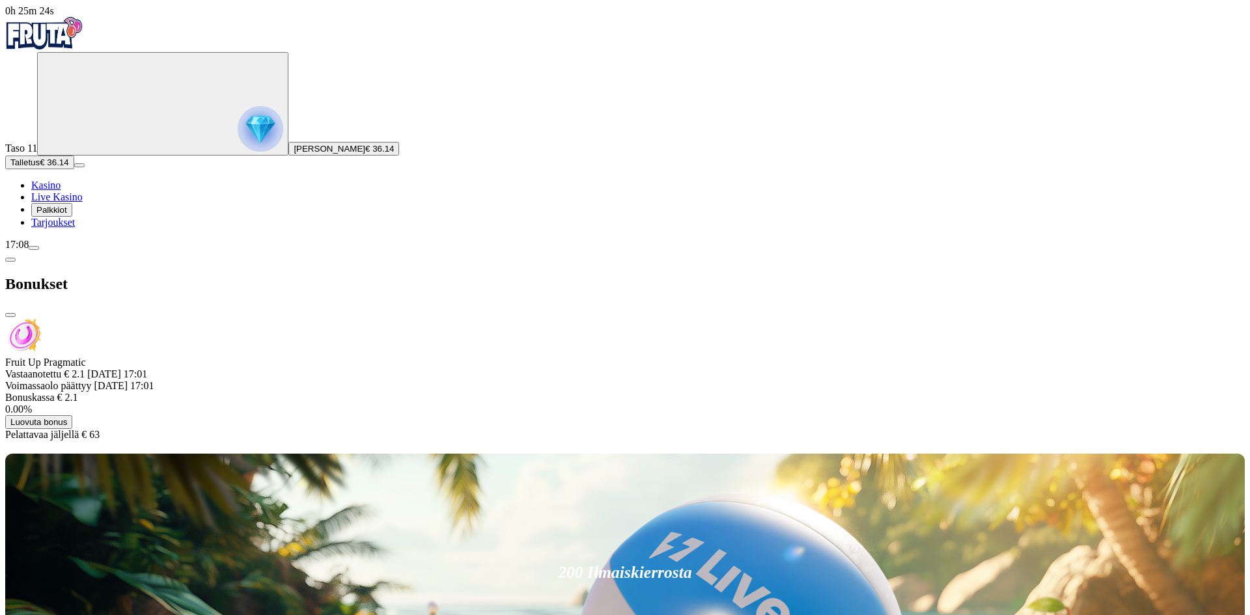
click at [10, 315] on span "close icon" at bounding box center [10, 315] width 0 height 0
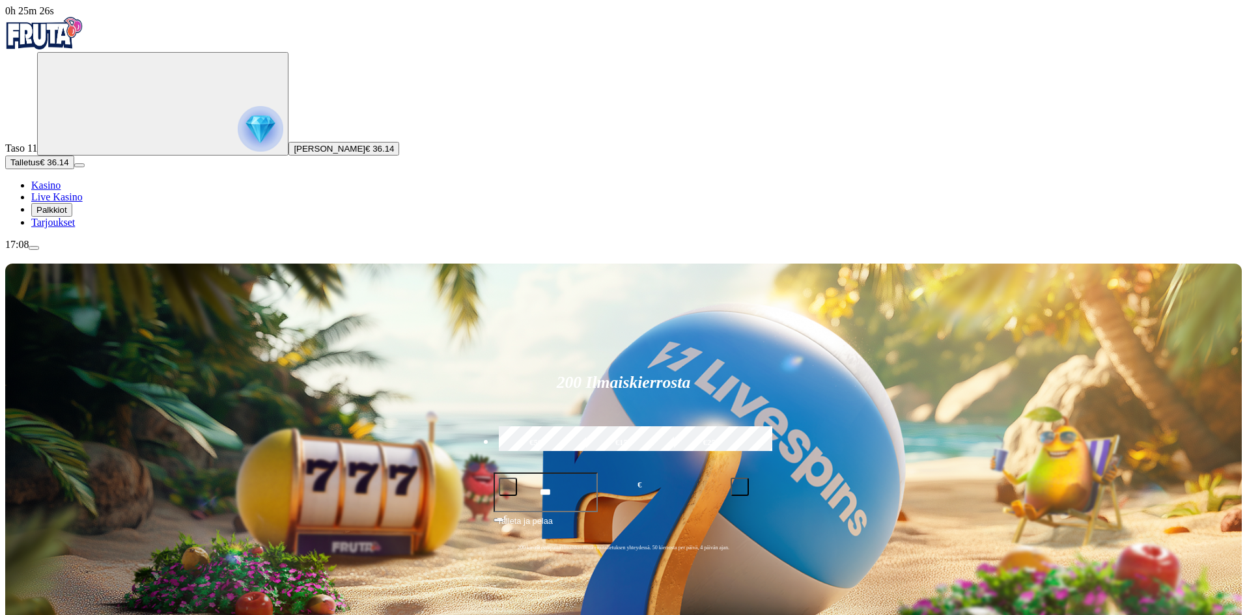
click at [34, 248] on span "menu icon" at bounding box center [34, 248] width 0 height 0
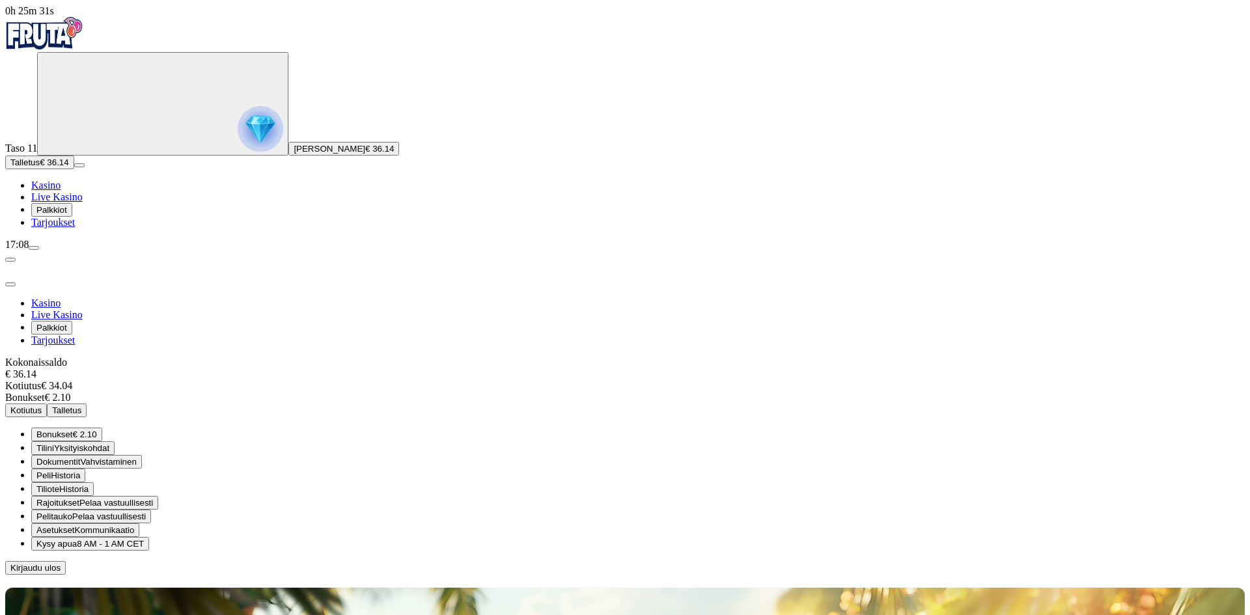
click at [47, 404] on button "Kotiutus" at bounding box center [26, 411] width 42 height 14
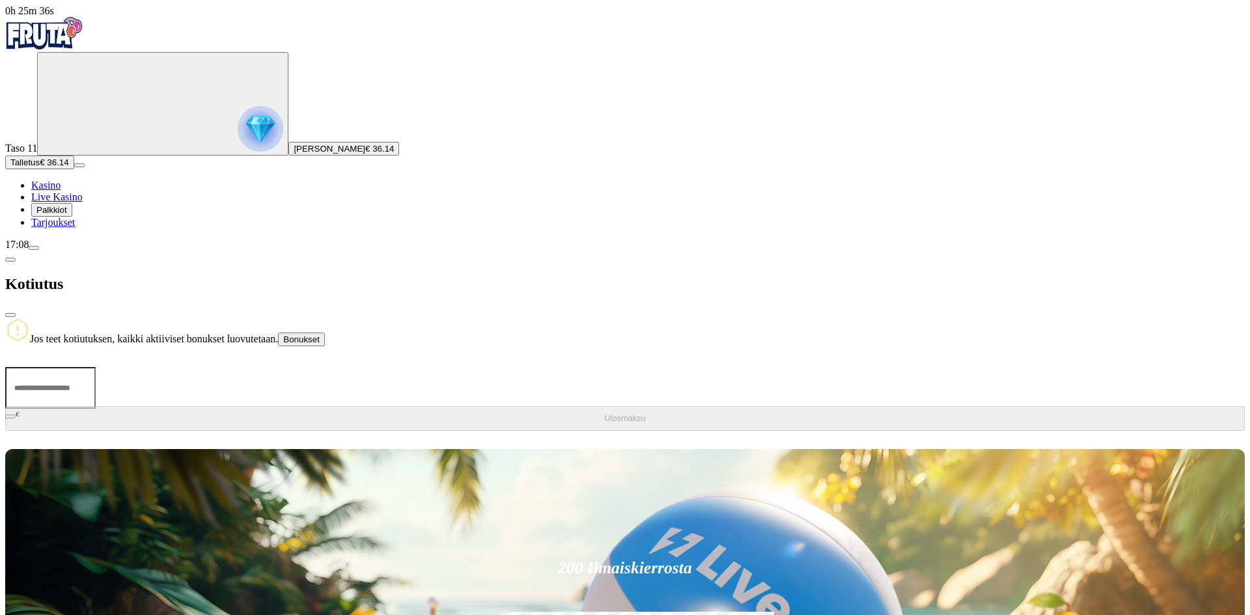
click at [320, 335] on span "Bonukset" at bounding box center [301, 340] width 36 height 10
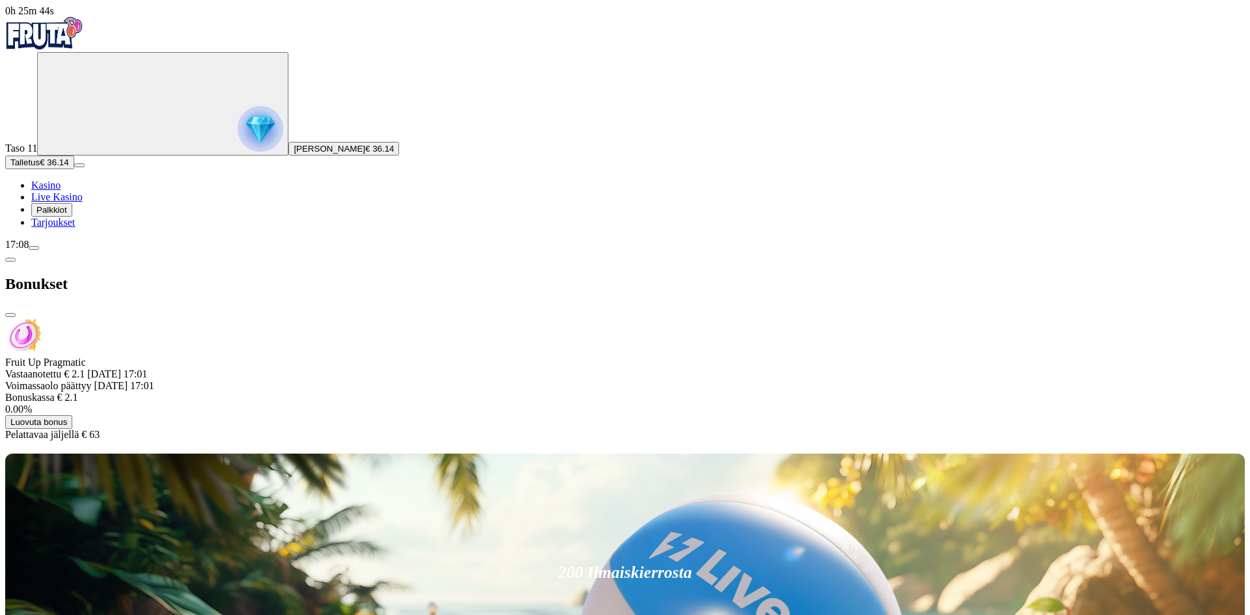
click at [61, 191] on span "Kasino" at bounding box center [45, 185] width 29 height 11
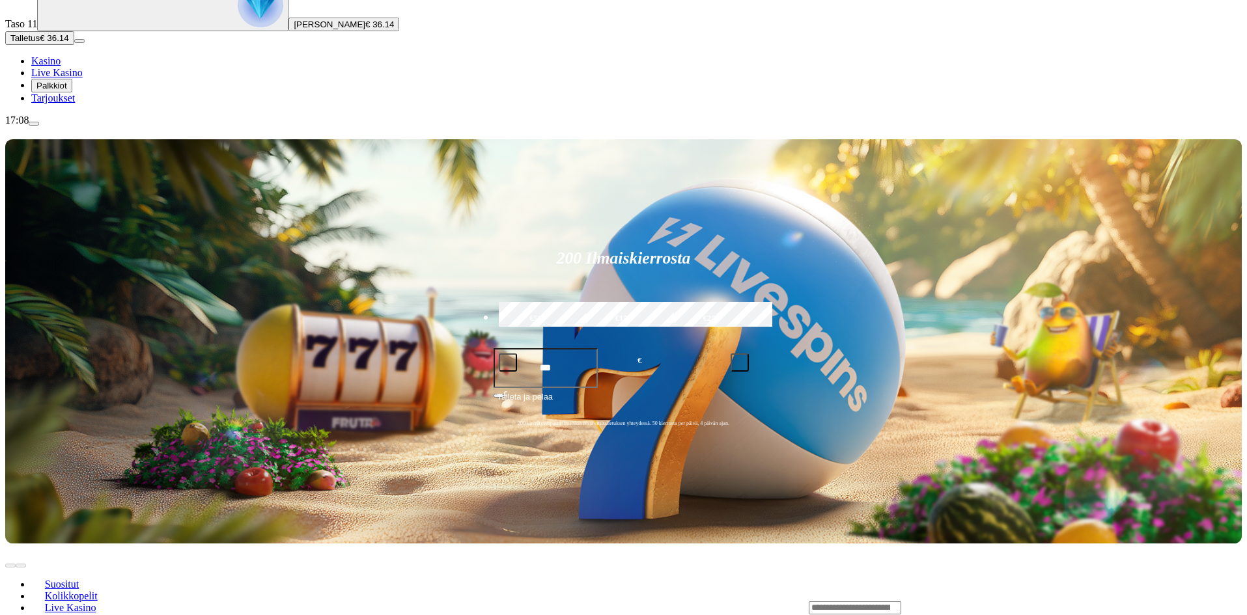
scroll to position [195, 0]
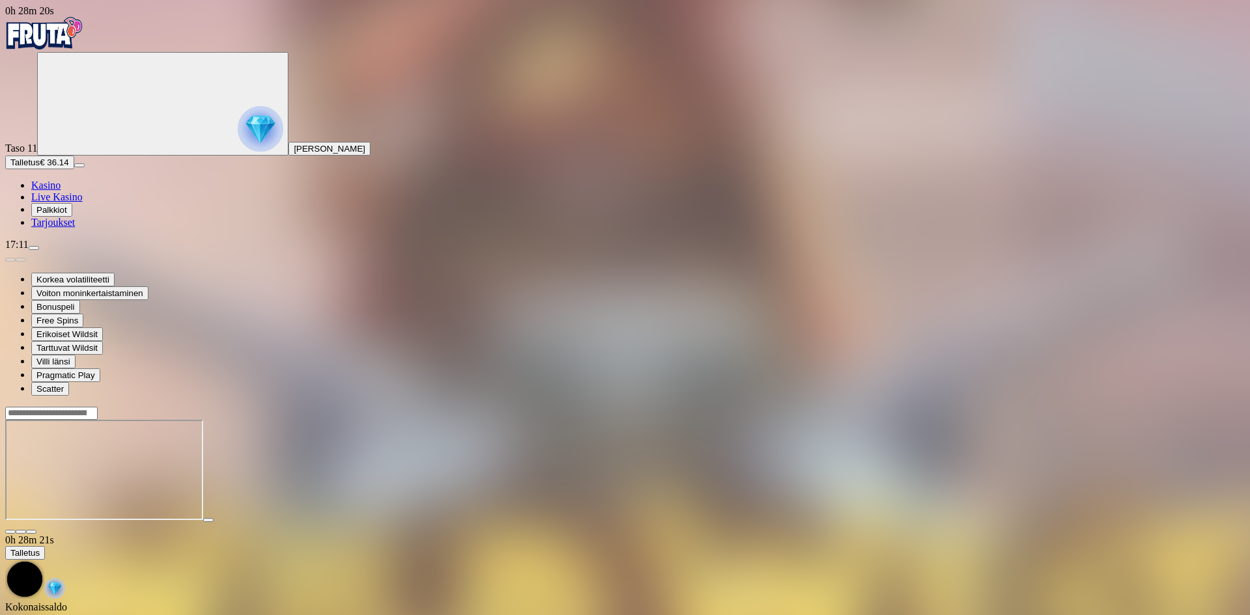
click at [74, 228] on span "Tarjoukset" at bounding box center [53, 222] width 44 height 11
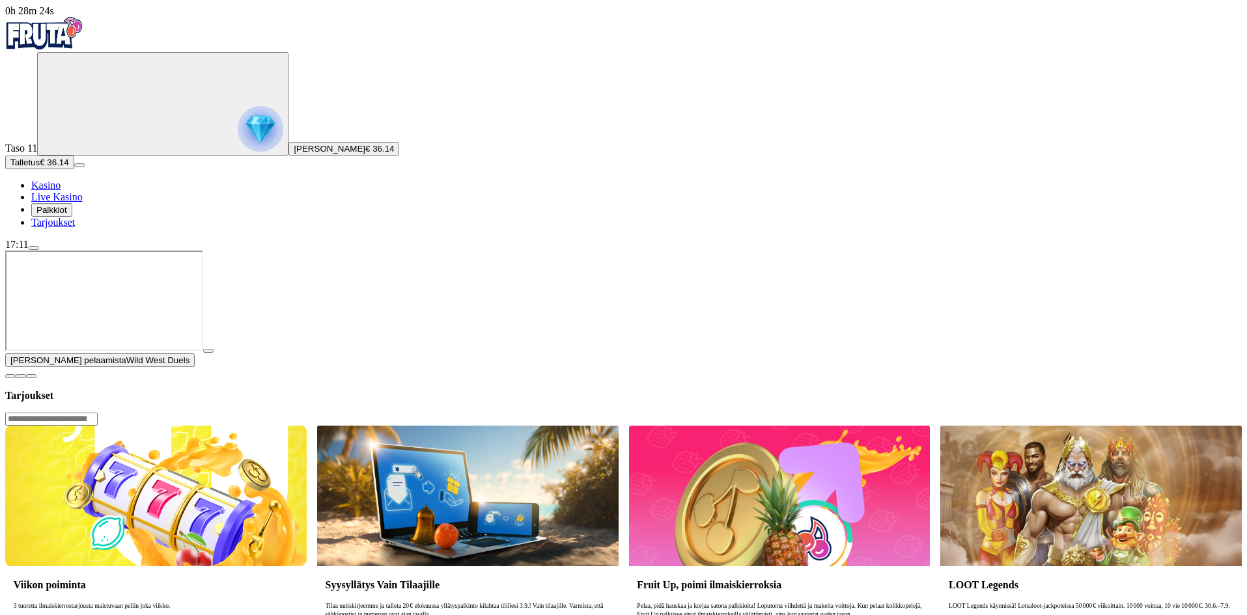
click at [208, 351] on span "play icon" at bounding box center [208, 351] width 0 height 0
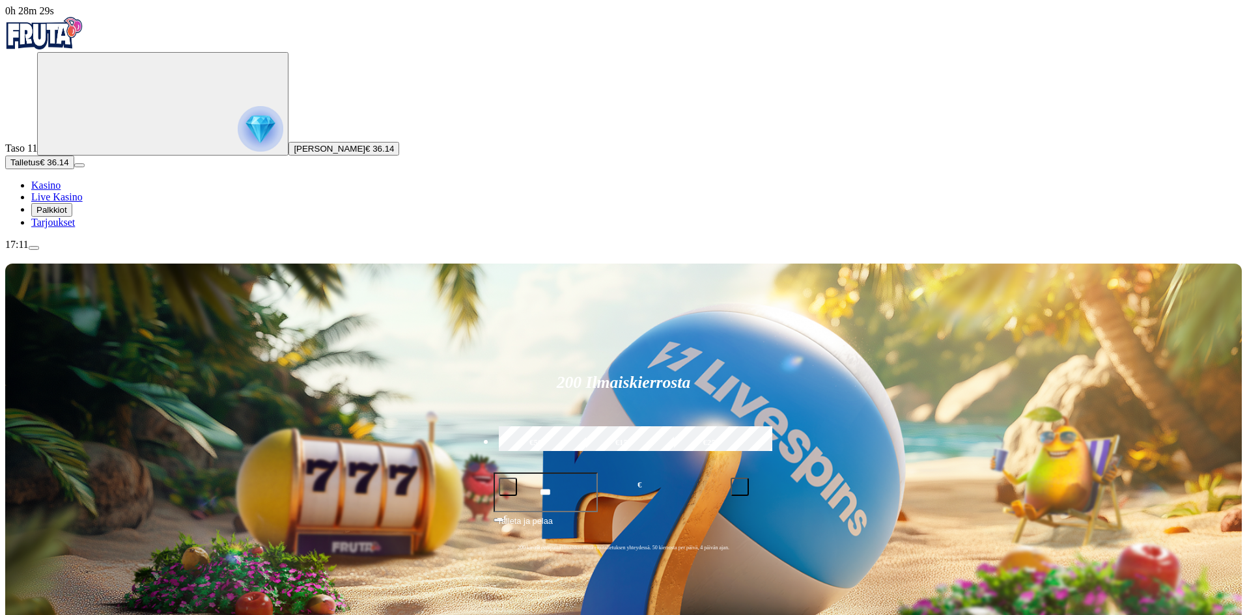
click at [34, 248] on span "menu icon" at bounding box center [34, 248] width 0 height 0
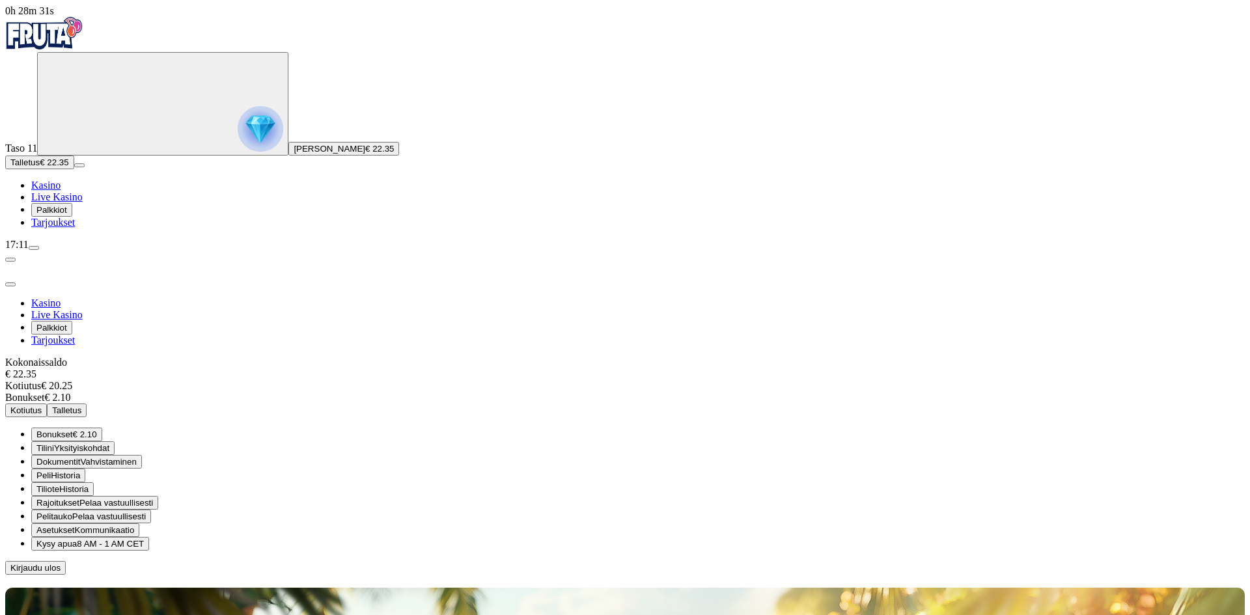
click at [42, 406] on span "Kotiutus" at bounding box center [25, 411] width 31 height 10
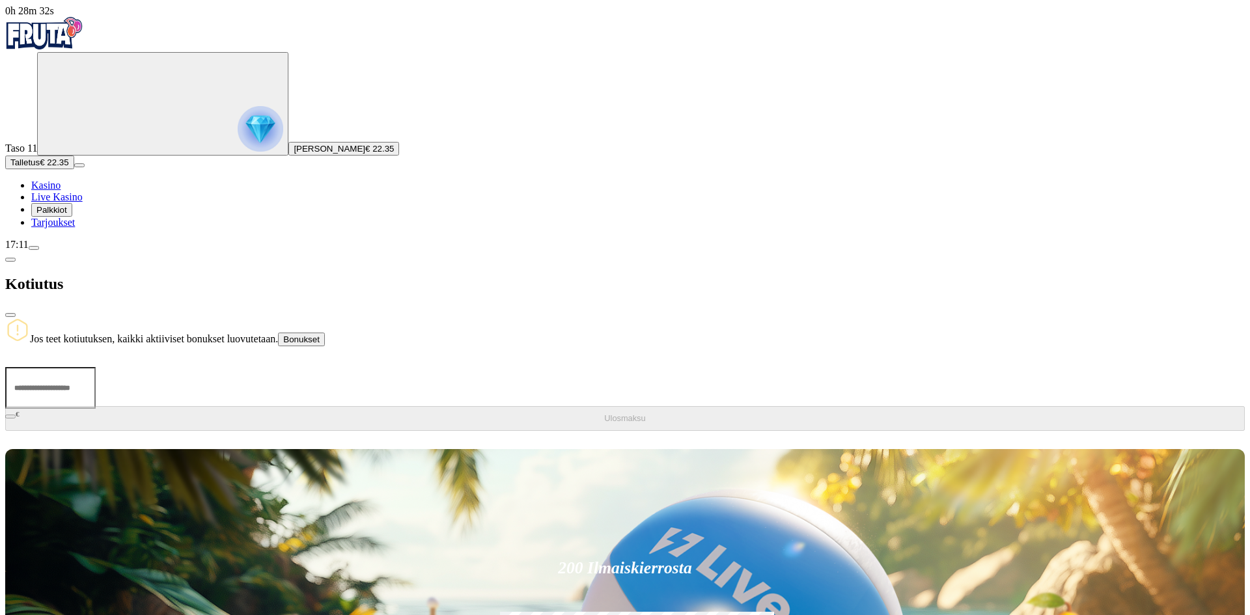
click at [96, 367] on input "number" at bounding box center [50, 388] width 90 height 42
type input "*****"
click at [604, 413] on span "Ulosmaksu" at bounding box center [624, 418] width 41 height 10
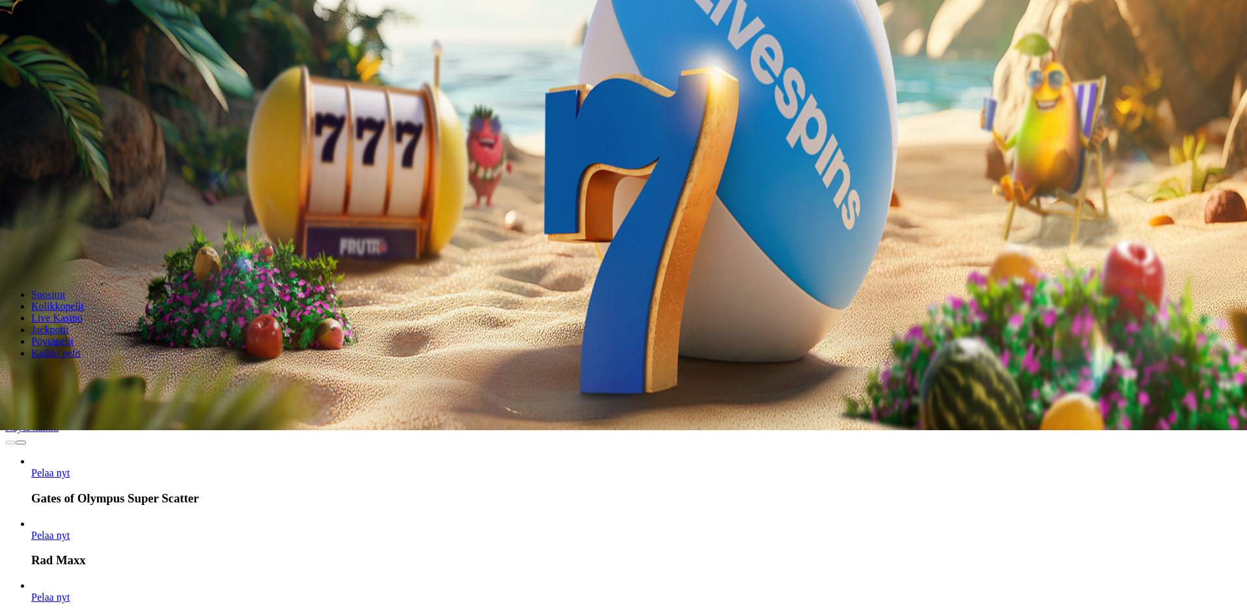
scroll to position [260, 0]
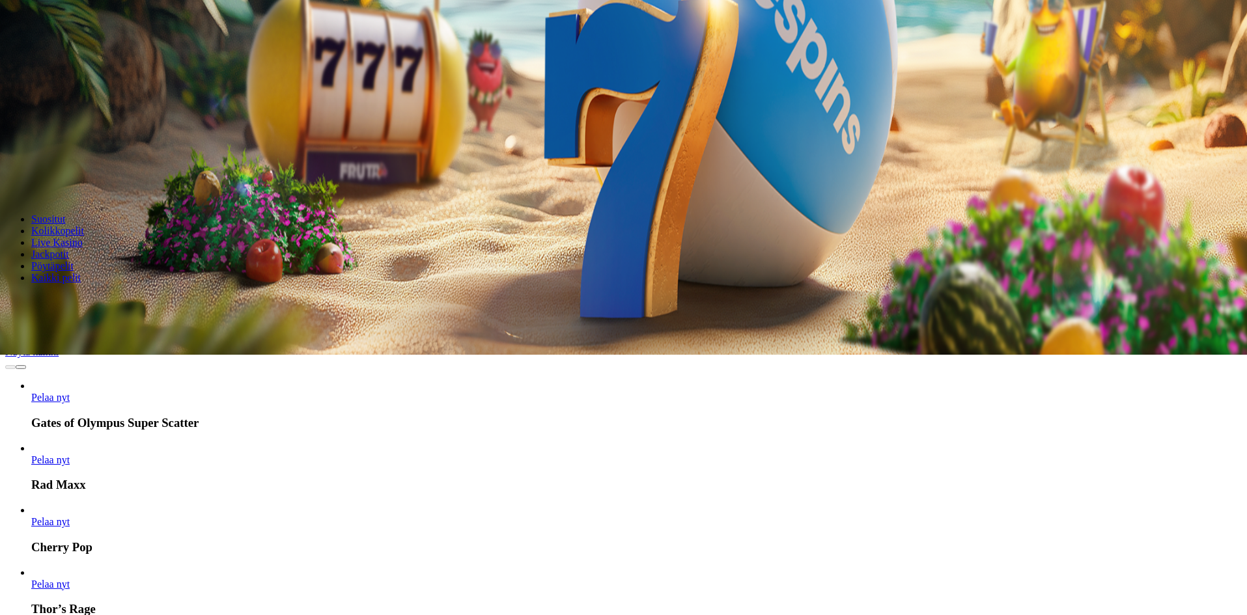
click at [98, 295] on input "Search" at bounding box center [51, 301] width 92 height 13
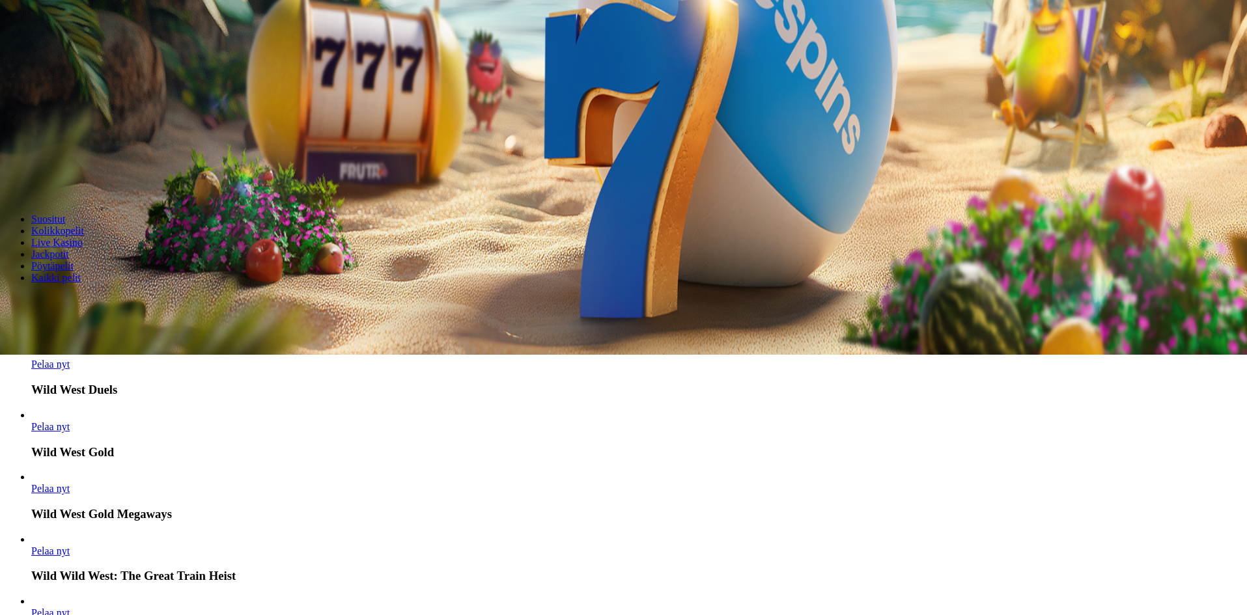
type input "*********"
click at [70, 359] on span "Pelaa nyt" at bounding box center [50, 364] width 38 height 11
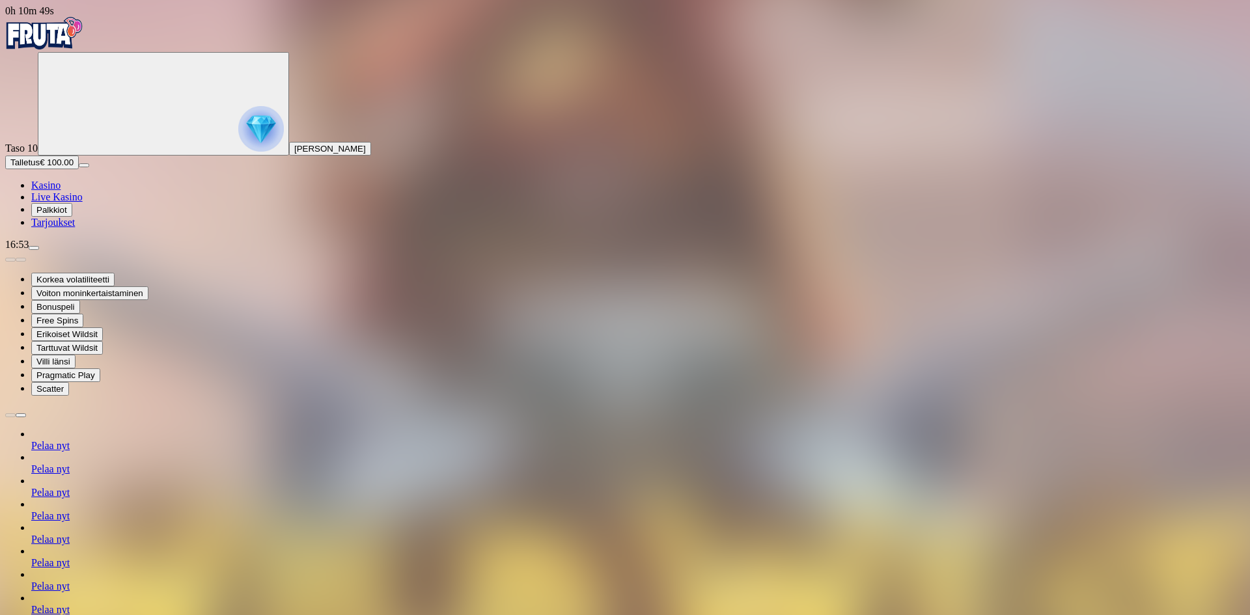
type input "******"
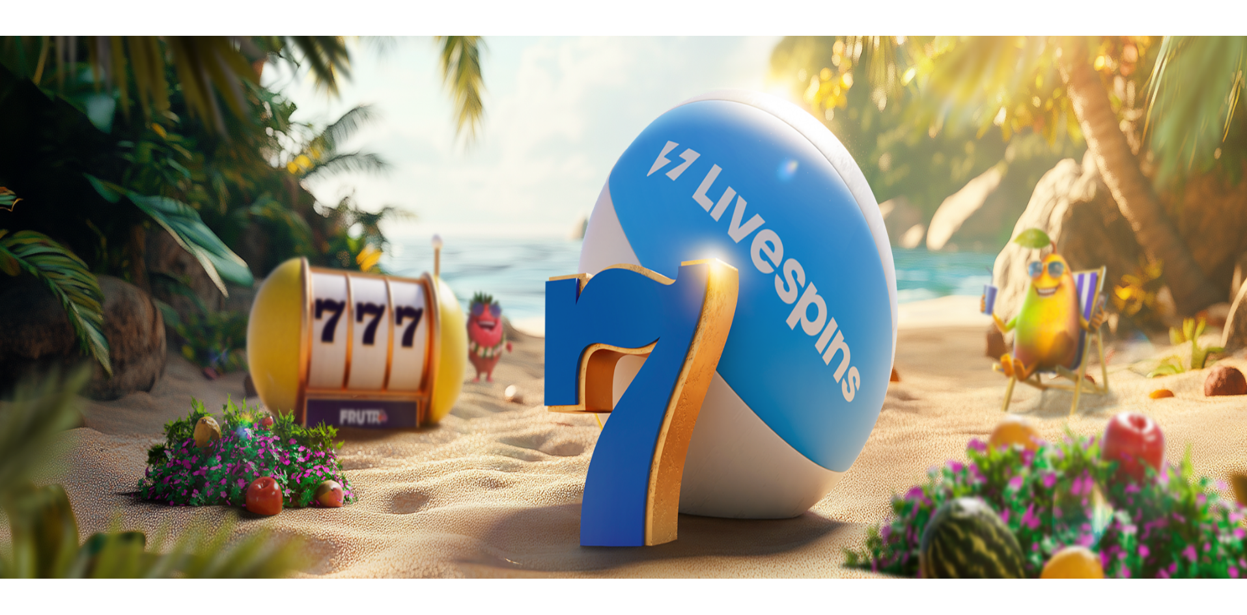
scroll to position [195, 0]
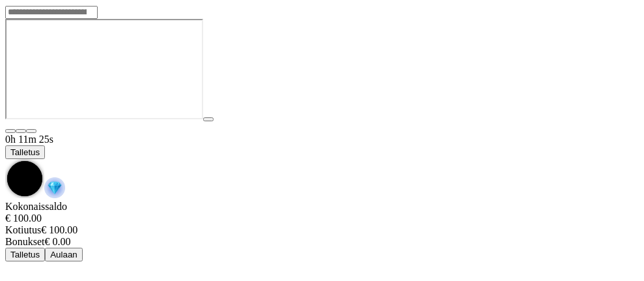
click at [422, 133] on div "0h 11m 25s Talletus" at bounding box center [321, 166] width 633 height 67
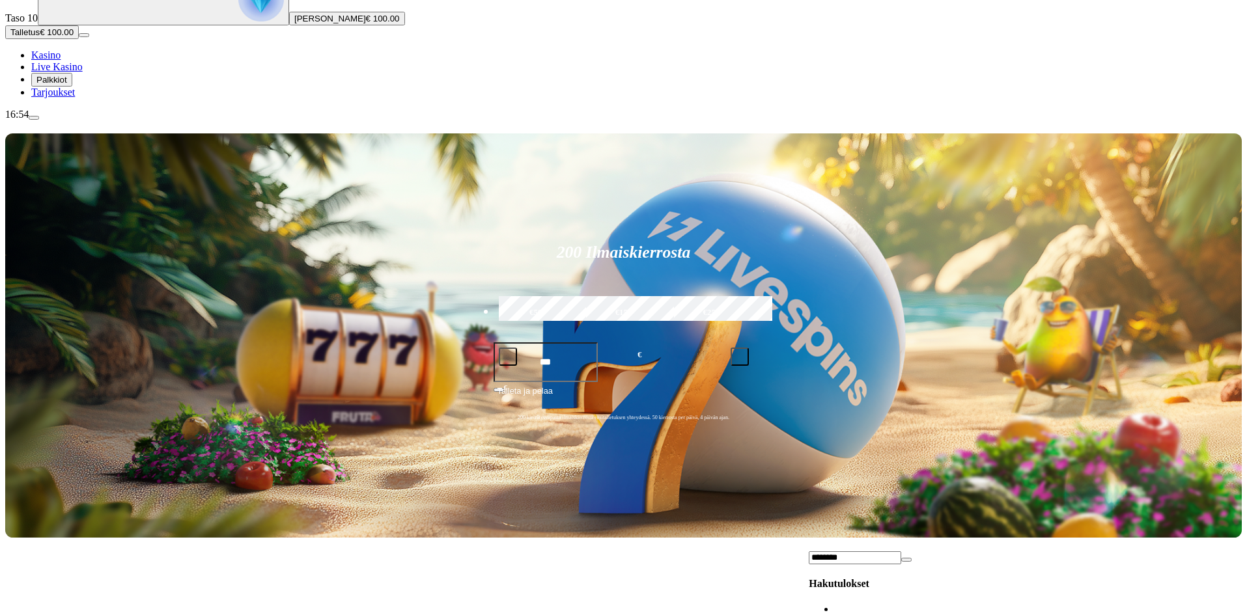
scroll to position [195, 0]
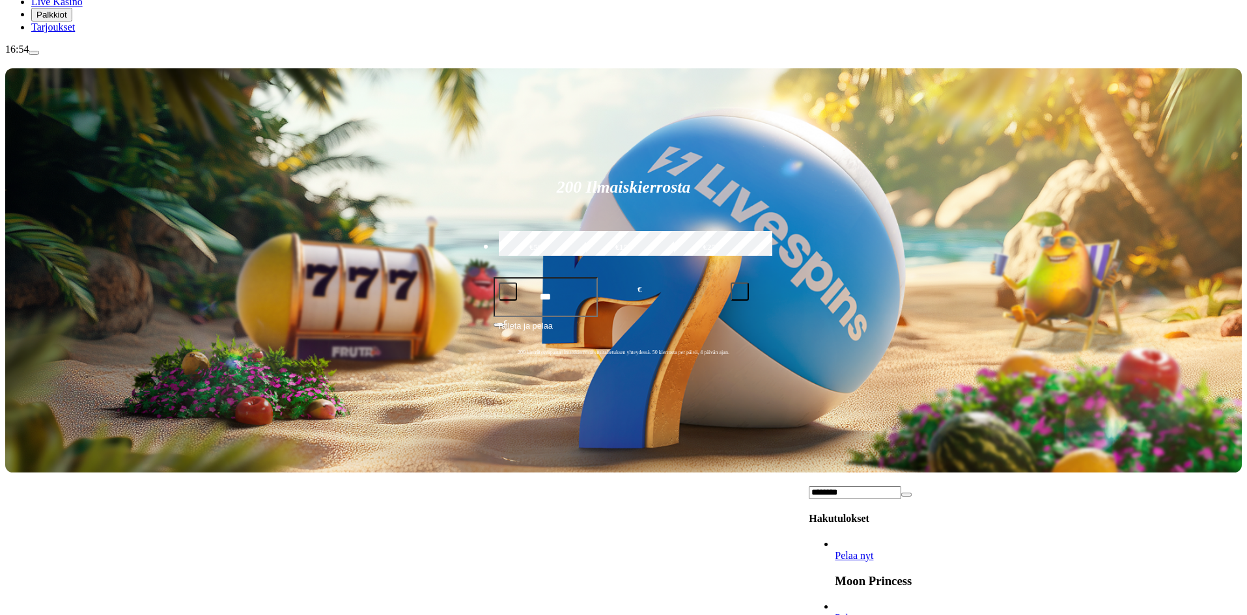
type input "********"
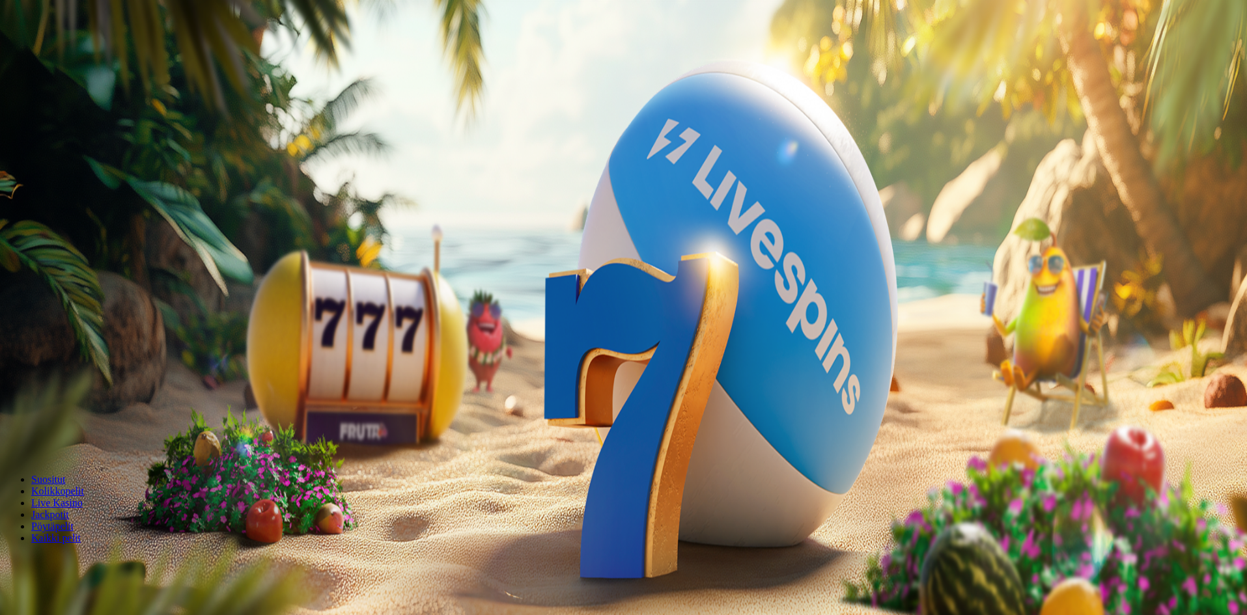
click at [98, 555] on input "Search" at bounding box center [51, 561] width 92 height 13
type input "*********"
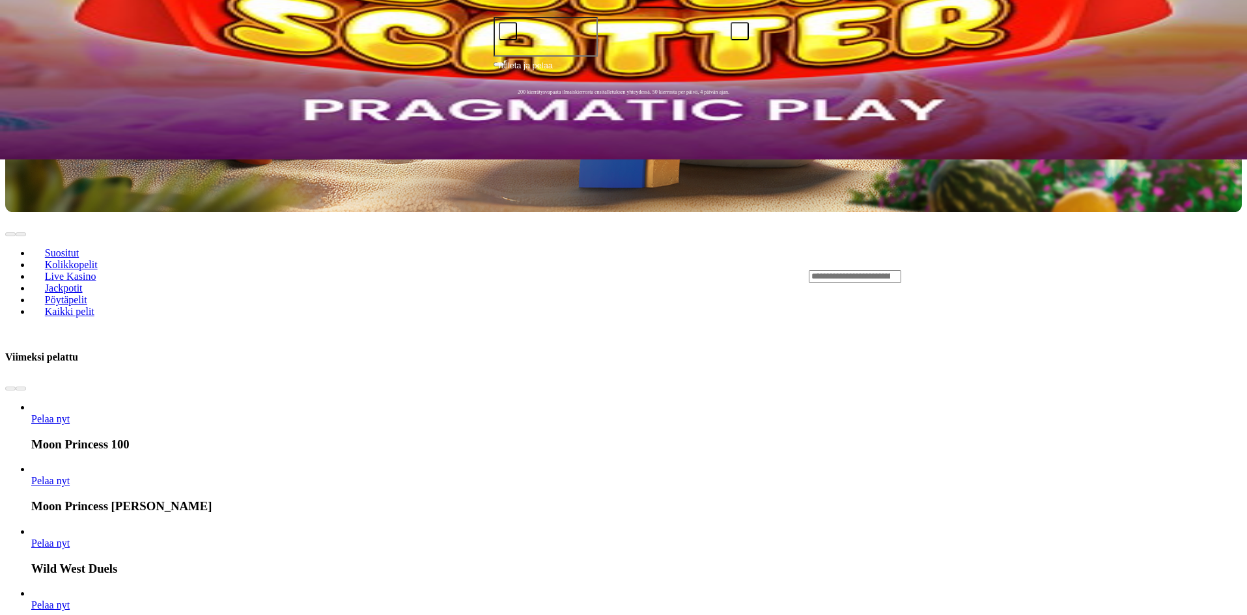
scroll to position [586, 0]
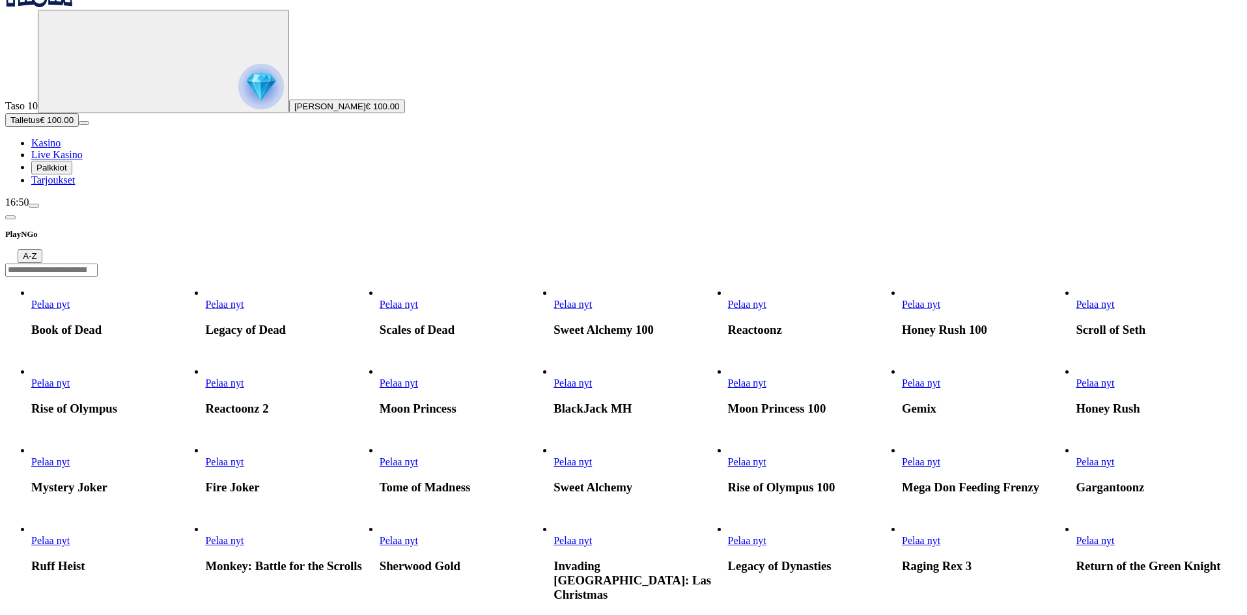
scroll to position [65, 0]
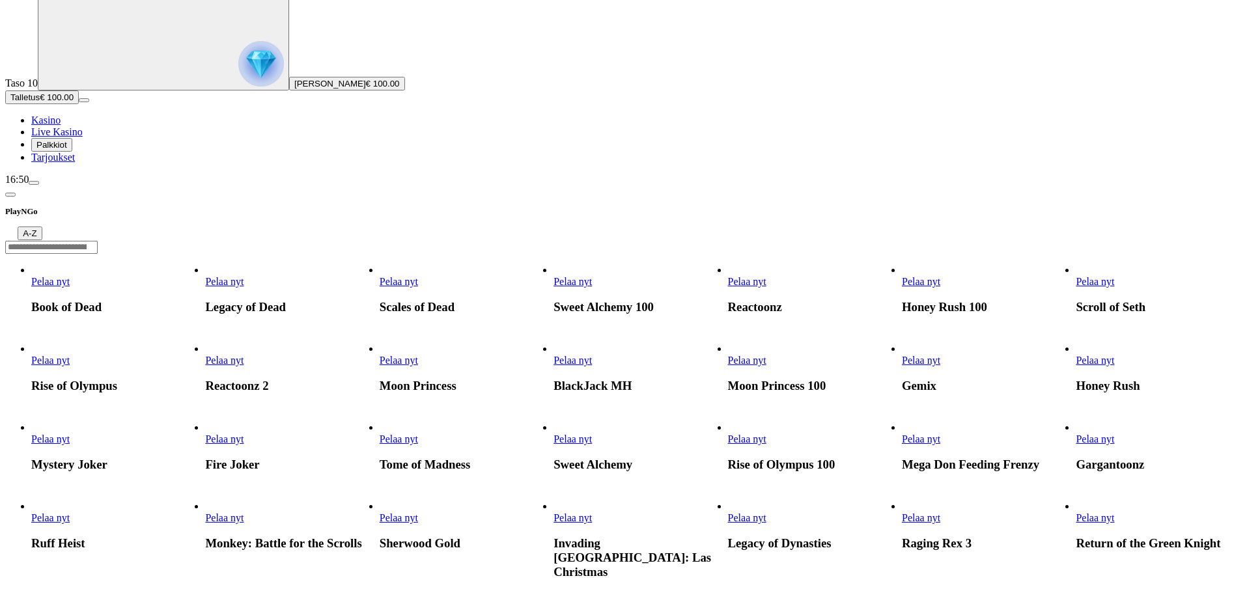
click at [766, 445] on span "Pelaa nyt" at bounding box center [747, 439] width 38 height 11
